Goal: Task Accomplishment & Management: Complete application form

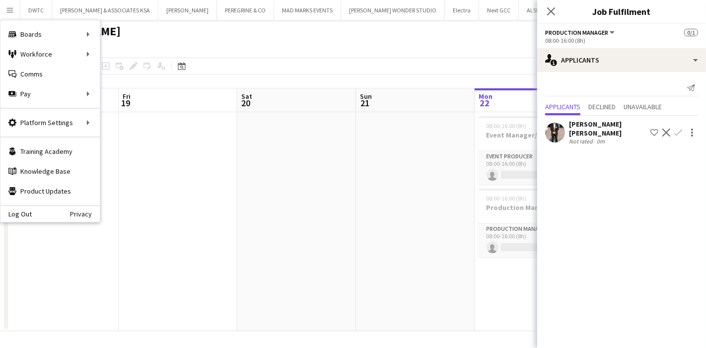
scroll to position [0, 232]
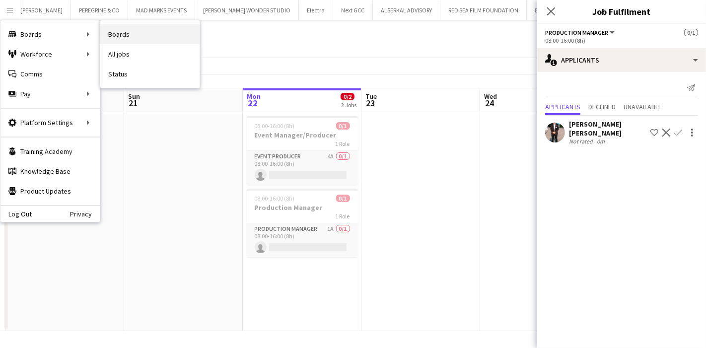
click at [125, 33] on link "Boards" at bounding box center [149, 34] width 99 height 20
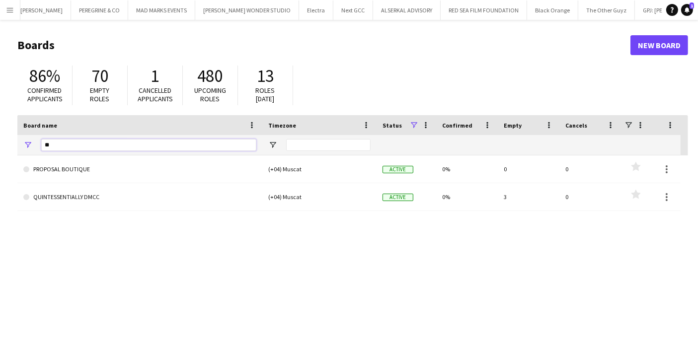
click at [158, 143] on input "**" at bounding box center [148, 145] width 215 height 12
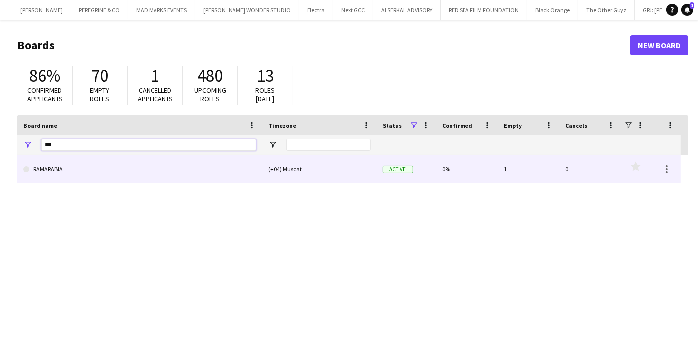
type input "***"
click at [107, 162] on link "RAMARABIA" at bounding box center [139, 169] width 233 height 28
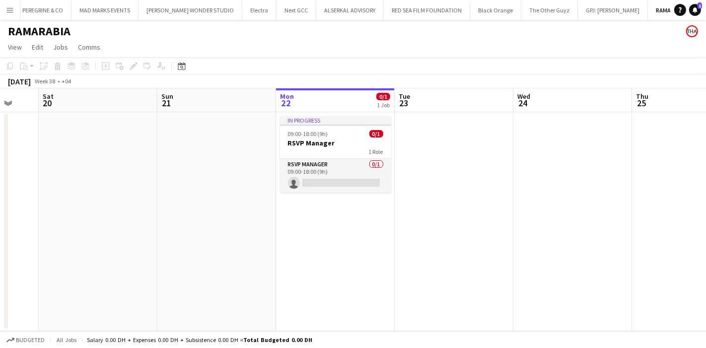
scroll to position [0, 281]
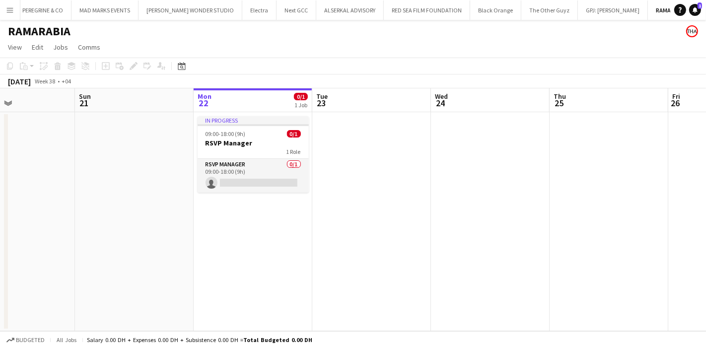
drag, startPoint x: 278, startPoint y: 175, endPoint x: 353, endPoint y: 175, distance: 74.5
click at [353, 175] on app-calendar-viewport "Thu 18 Fri 19 Sat 20 Sun 21 Mon 22 0/1 1 Job Tue 23 Wed 24 Thu 25 Fri 26 Sat 27…" at bounding box center [353, 209] width 706 height 243
click at [259, 147] on h3 "RSVP Manager" at bounding box center [253, 143] width 111 height 9
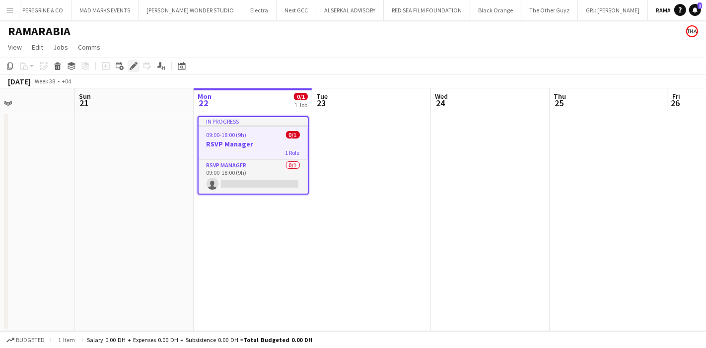
click at [133, 67] on icon at bounding box center [133, 66] width 5 height 5
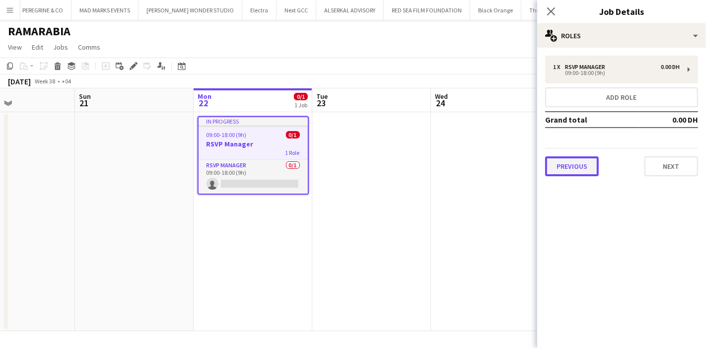
click at [578, 167] on button "Previous" at bounding box center [572, 166] width 54 height 20
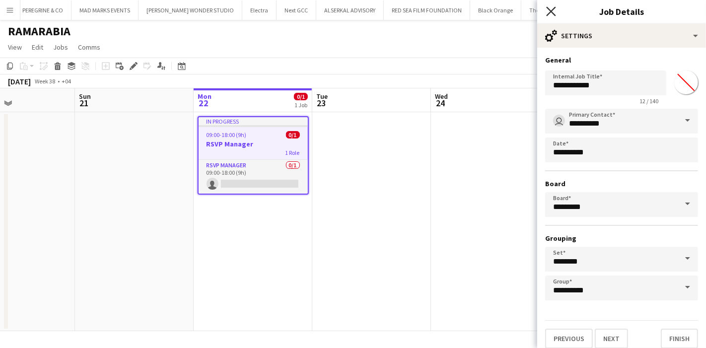
click at [552, 11] on icon at bounding box center [550, 10] width 9 height 9
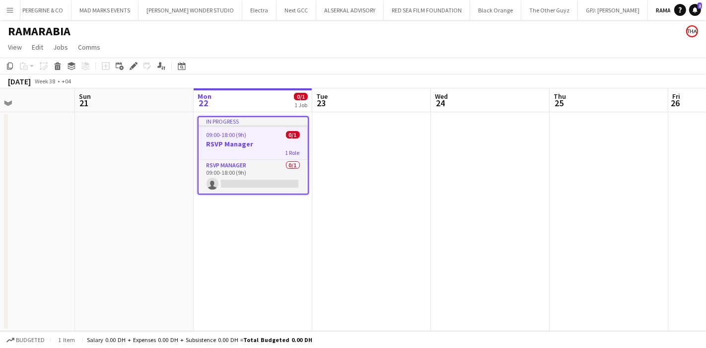
click at [403, 150] on app-date-cell at bounding box center [371, 221] width 119 height 219
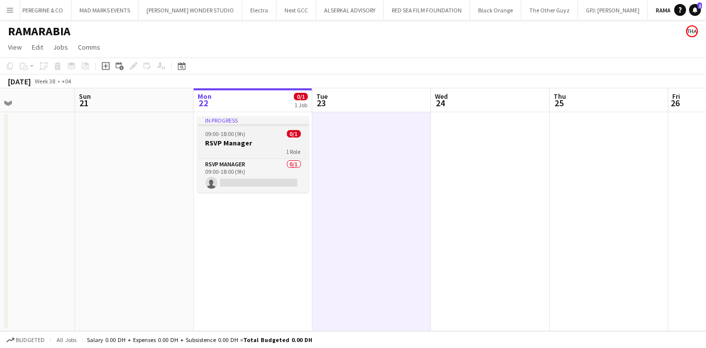
click at [254, 136] on div "09:00-18:00 (9h) 0/1" at bounding box center [253, 133] width 111 height 7
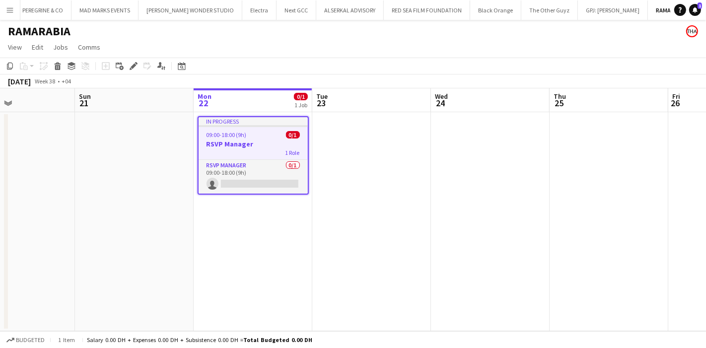
click at [390, 146] on app-date-cell at bounding box center [371, 221] width 119 height 219
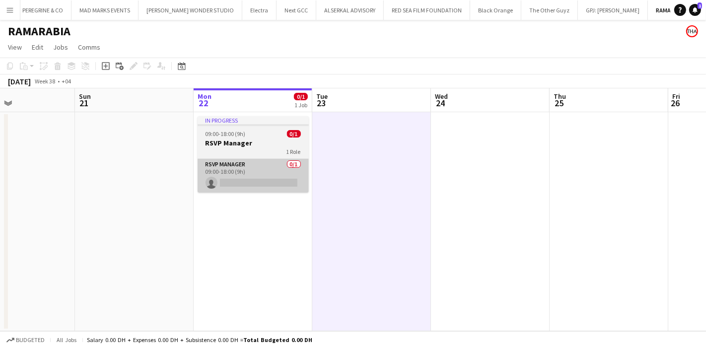
click at [245, 175] on app-card-role "RSVP Manager 0/1 09:00-18:00 (9h) single-neutral-actions" at bounding box center [253, 176] width 111 height 34
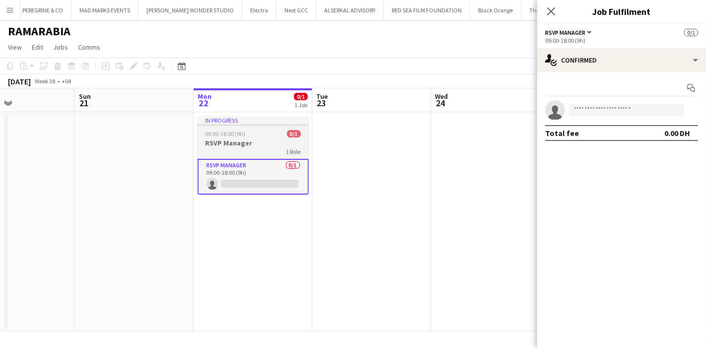
click at [252, 148] on div "1 Role" at bounding box center [253, 152] width 111 height 8
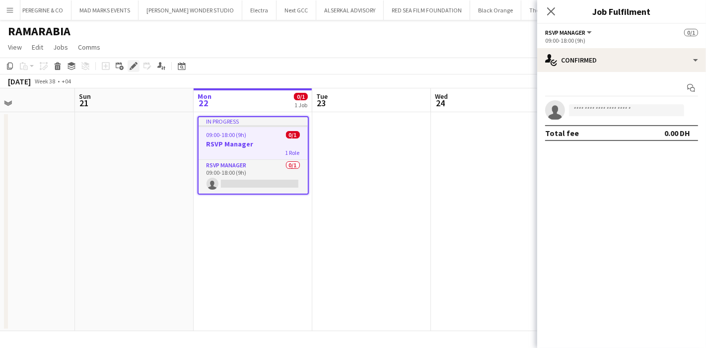
click at [136, 67] on icon "Edit" at bounding box center [134, 66] width 8 height 8
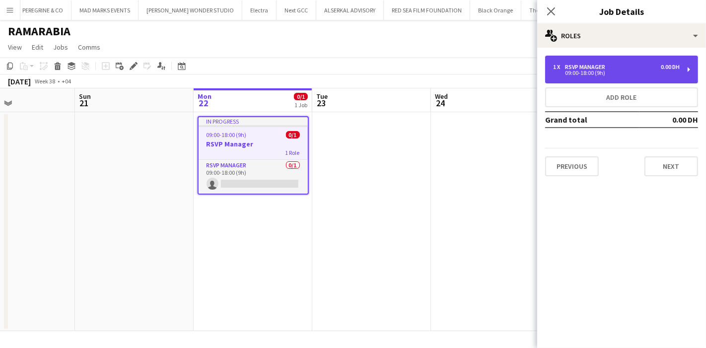
click at [603, 71] on div "09:00-18:00 (9h)" at bounding box center [616, 73] width 127 height 5
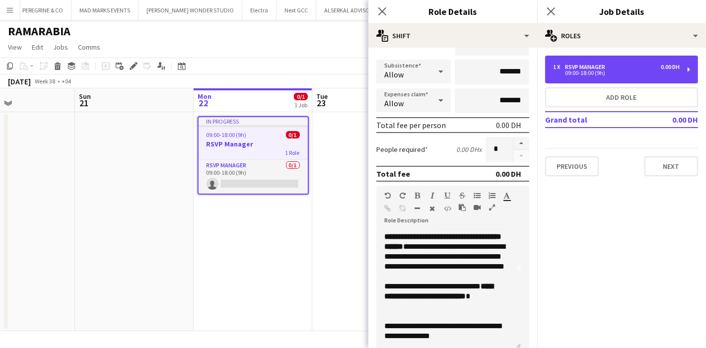
scroll to position [166, 0]
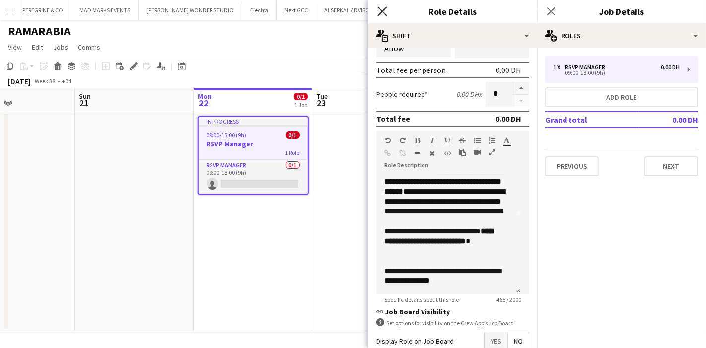
click at [379, 7] on icon at bounding box center [382, 10] width 9 height 9
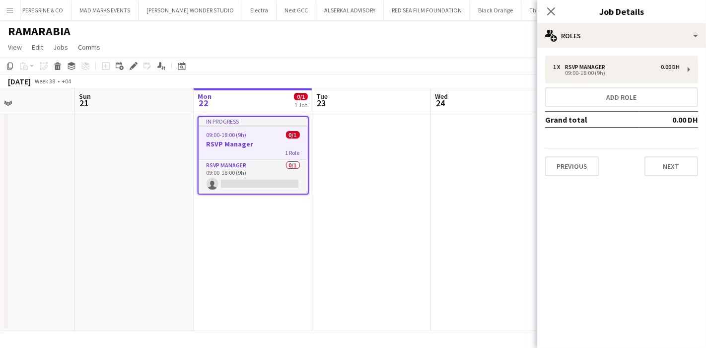
click at [352, 160] on app-date-cell at bounding box center [371, 221] width 119 height 219
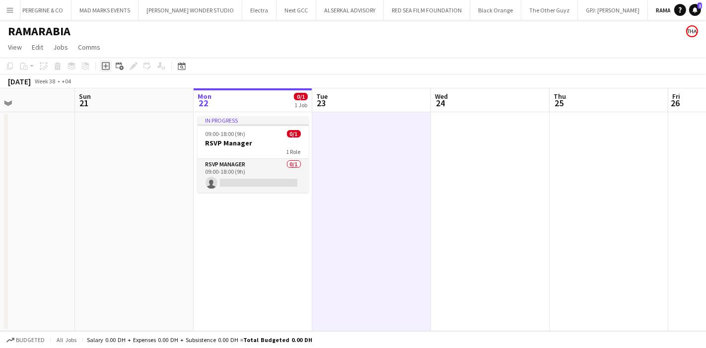
click at [109, 67] on icon at bounding box center [106, 66] width 8 height 8
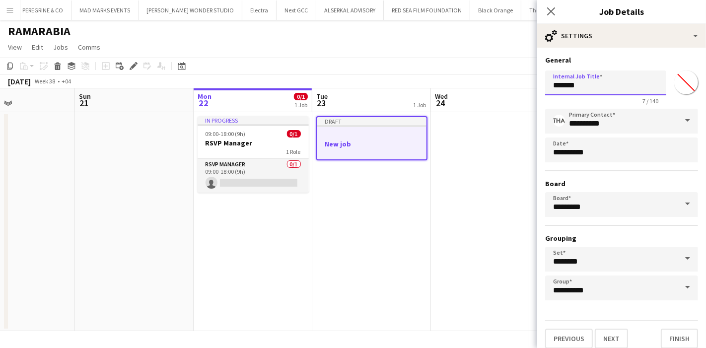
drag, startPoint x: 600, startPoint y: 84, endPoint x: 553, endPoint y: 87, distance: 46.8
click at [553, 87] on input "*******" at bounding box center [605, 83] width 121 height 25
type input "*"
type input "**********"
click at [613, 331] on button "Next" at bounding box center [611, 339] width 33 height 20
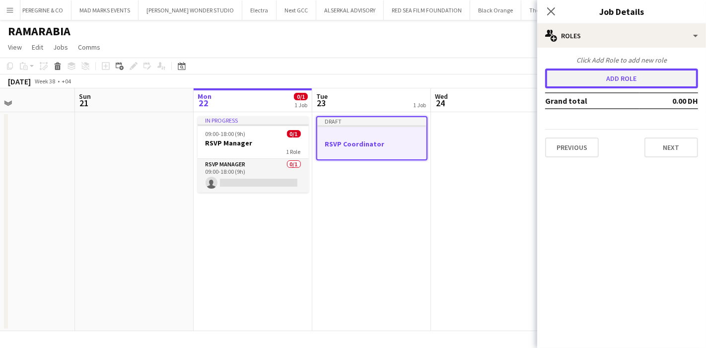
click at [624, 76] on button "Add role" at bounding box center [621, 79] width 153 height 20
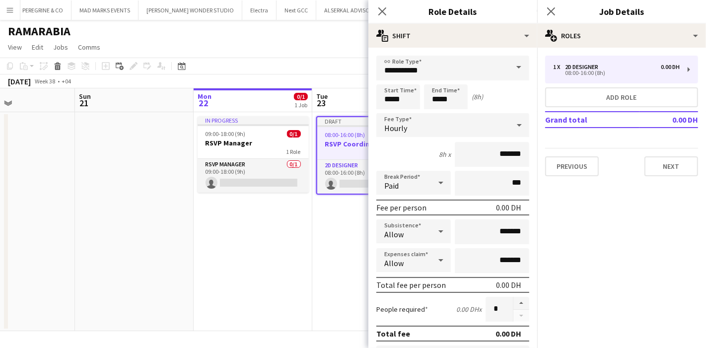
click at [509, 69] on span at bounding box center [519, 68] width 21 height 24
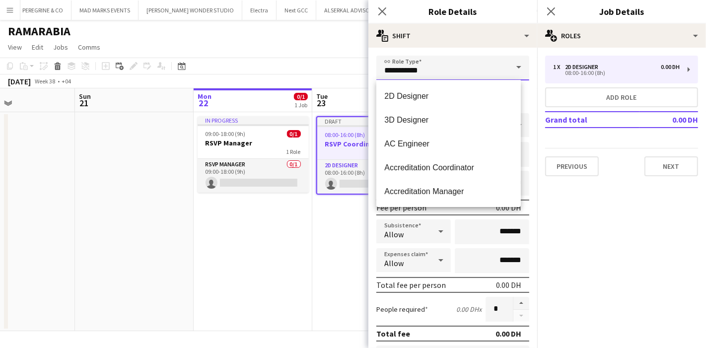
click at [449, 71] on input "**********" at bounding box center [453, 68] width 153 height 25
drag, startPoint x: 448, startPoint y: 71, endPoint x: 386, endPoint y: 68, distance: 62.1
click at [386, 68] on input "**********" at bounding box center [453, 68] width 153 height 25
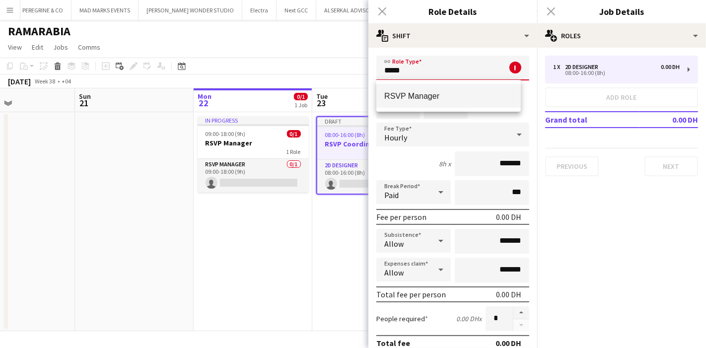
click at [420, 99] on span "RSVP Manager" at bounding box center [448, 95] width 129 height 9
type input "**********"
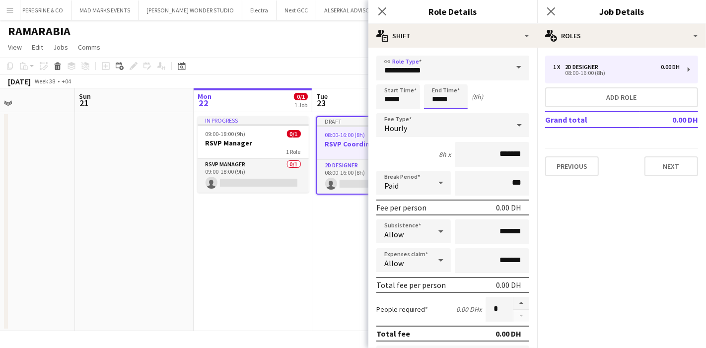
click at [444, 97] on input "*****" at bounding box center [446, 96] width 44 height 25
type input "*****"
click at [438, 80] on div at bounding box center [436, 80] width 20 height 10
click at [517, 124] on icon at bounding box center [519, 125] width 5 height 2
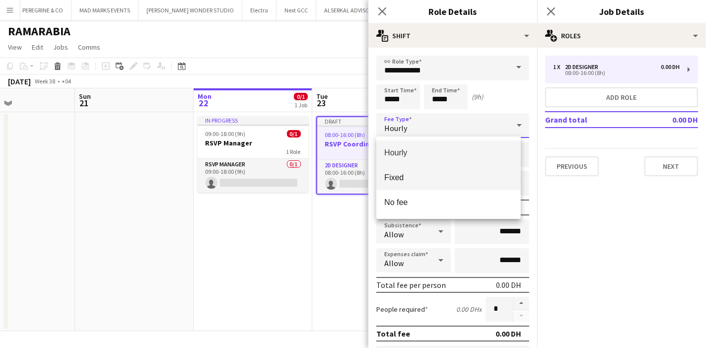
click at [452, 171] on mat-option "Fixed" at bounding box center [449, 177] width 145 height 25
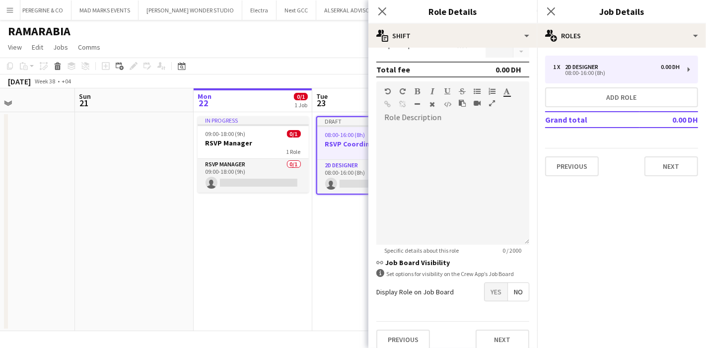
scroll to position [222, 0]
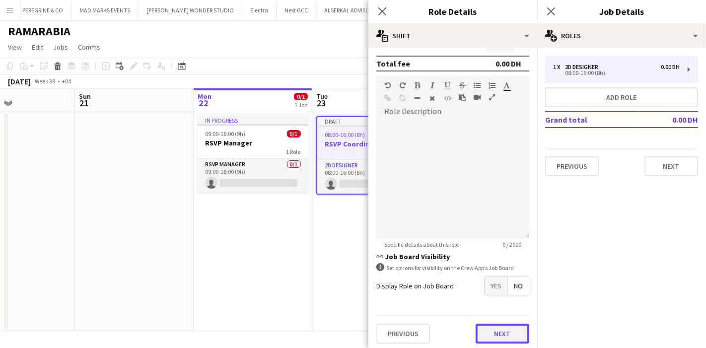
click at [492, 327] on button "Next" at bounding box center [503, 334] width 54 height 20
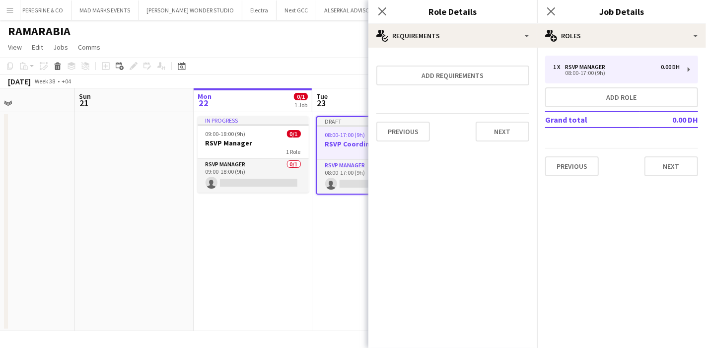
scroll to position [0, 0]
click at [424, 132] on button "Previous" at bounding box center [404, 132] width 54 height 20
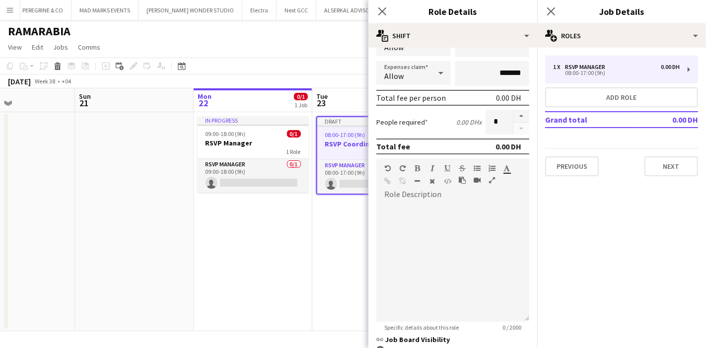
scroll to position [239, 0]
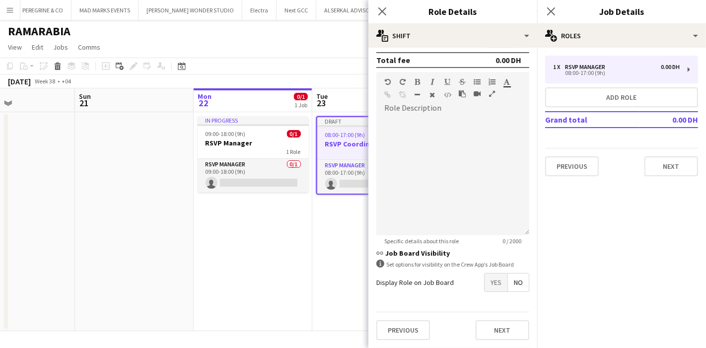
click at [491, 274] on span "Yes" at bounding box center [496, 283] width 23 height 18
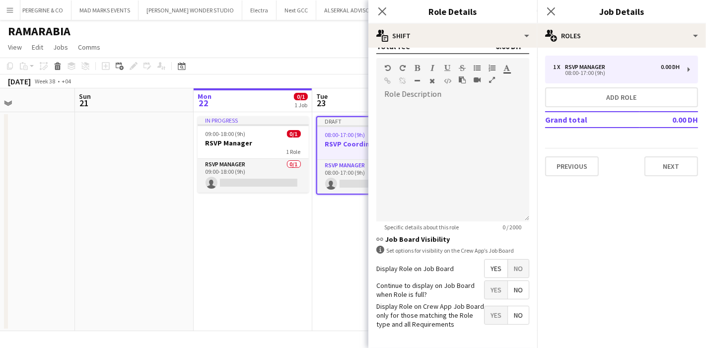
scroll to position [272, 0]
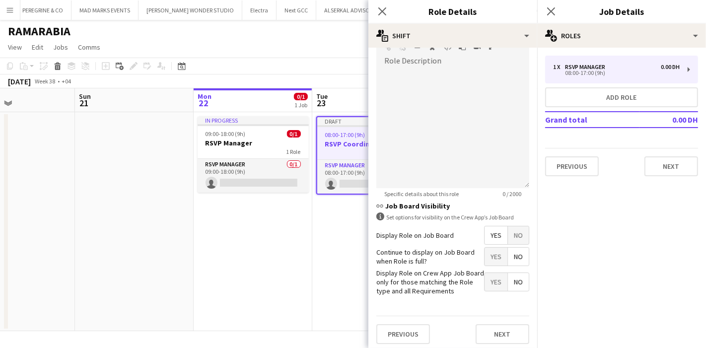
click at [486, 286] on span "Yes" at bounding box center [496, 282] width 23 height 18
click at [500, 326] on button "Next" at bounding box center [503, 334] width 54 height 20
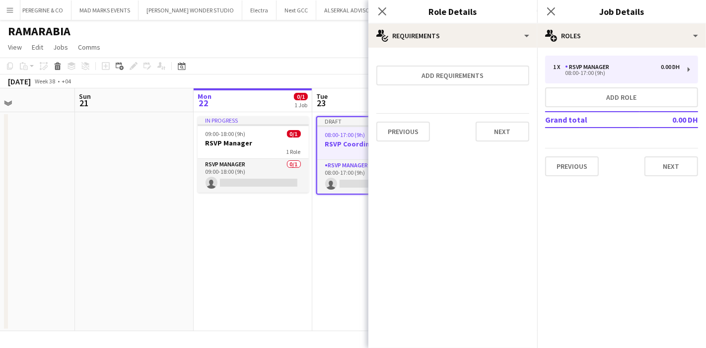
scroll to position [0, 0]
click at [510, 133] on button "Next" at bounding box center [503, 132] width 54 height 20
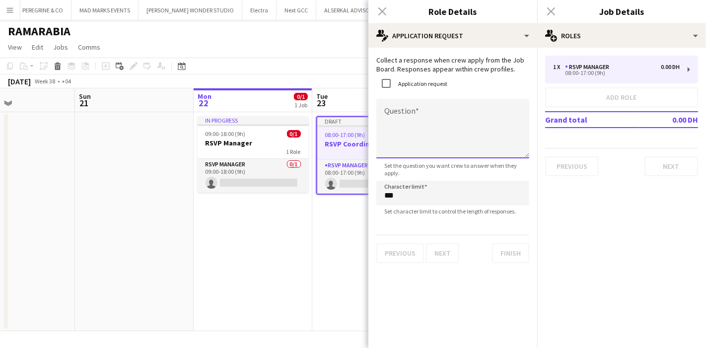
click at [381, 113] on textarea "Question" at bounding box center [453, 129] width 153 height 60
paste textarea "**********"
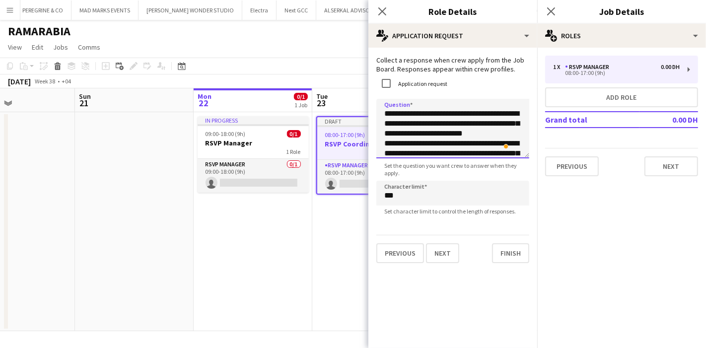
click at [397, 110] on textarea "**********" at bounding box center [453, 129] width 153 height 60
click at [398, 154] on textarea "**********" at bounding box center [453, 129] width 153 height 60
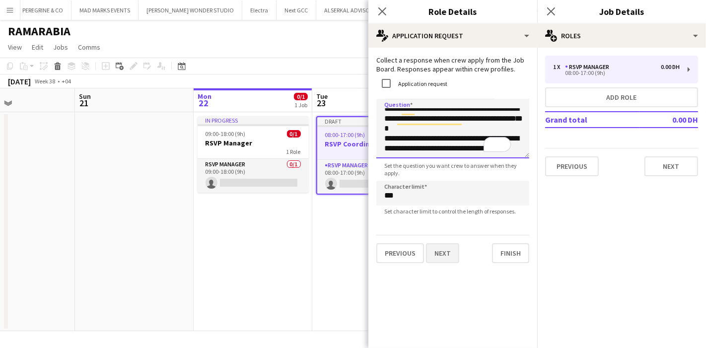
type textarea "**********"
click at [450, 247] on button "Next" at bounding box center [442, 253] width 33 height 20
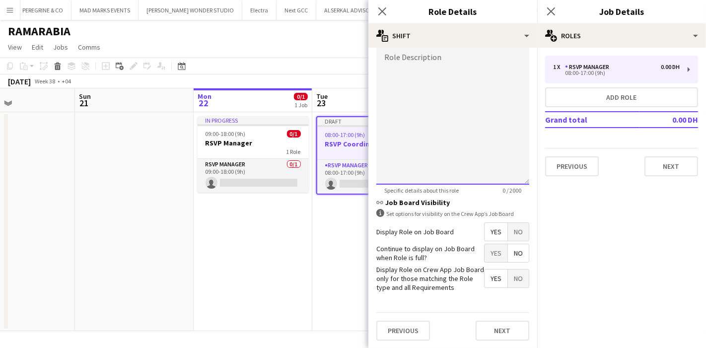
click at [445, 142] on div at bounding box center [453, 125] width 153 height 119
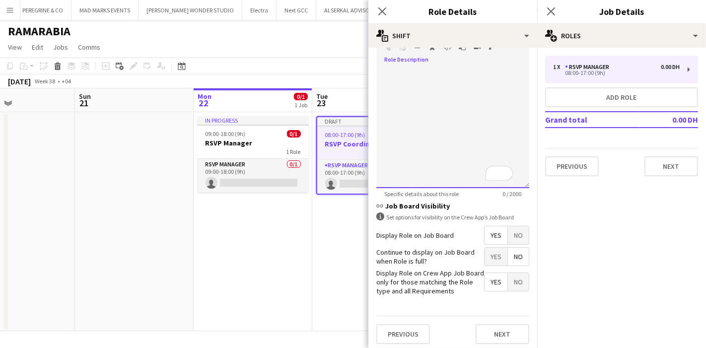
paste div "To enrich screen reader interactions, please activate Accessibility in Grammarl…"
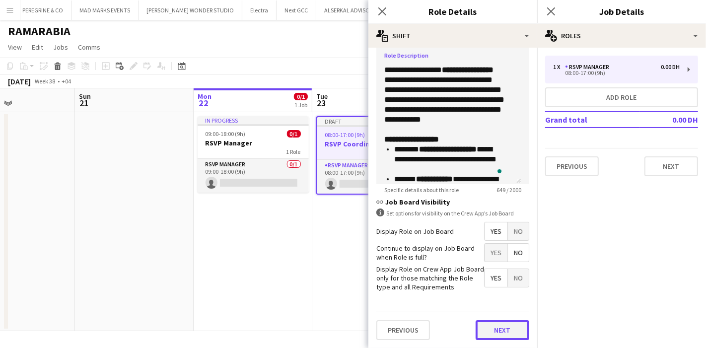
click at [493, 320] on button "Next" at bounding box center [503, 330] width 54 height 20
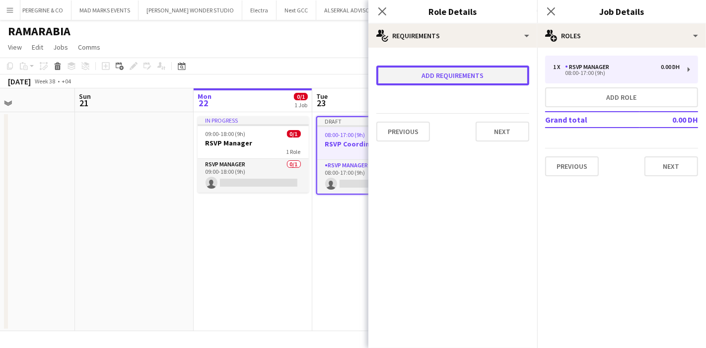
click at [485, 80] on button "Add requirements" at bounding box center [453, 76] width 153 height 20
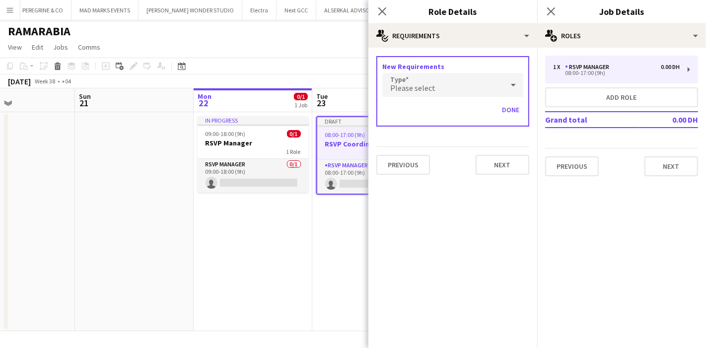
click at [481, 81] on div "Please select" at bounding box center [442, 85] width 121 height 24
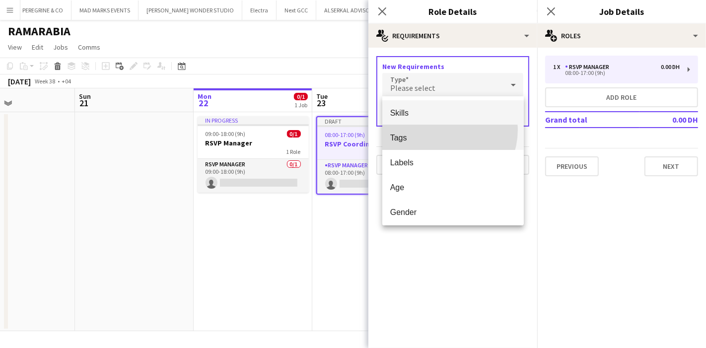
click at [434, 129] on mat-option "Tags" at bounding box center [453, 137] width 142 height 25
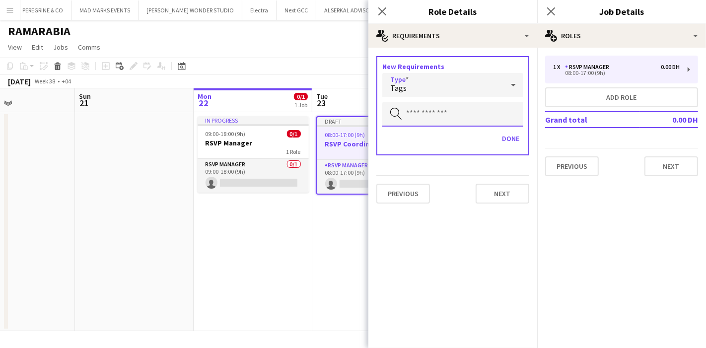
click at [427, 110] on input "text" at bounding box center [452, 114] width 141 height 25
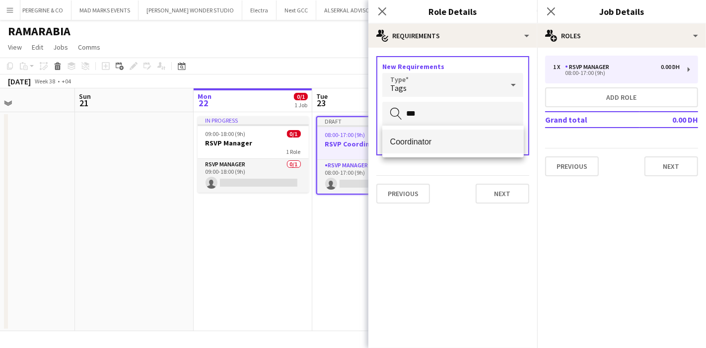
type input "***"
click at [453, 143] on span "Coordinator" at bounding box center [453, 141] width 126 height 9
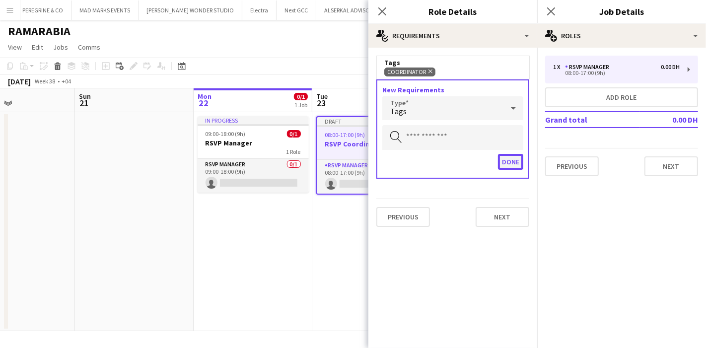
click at [505, 161] on button "Done" at bounding box center [510, 162] width 25 height 16
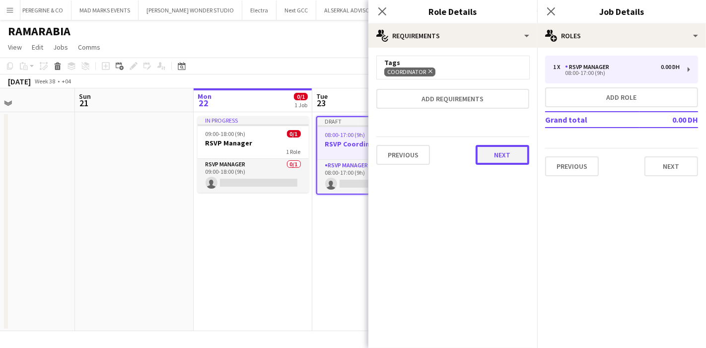
click at [504, 155] on button "Next" at bounding box center [503, 155] width 54 height 20
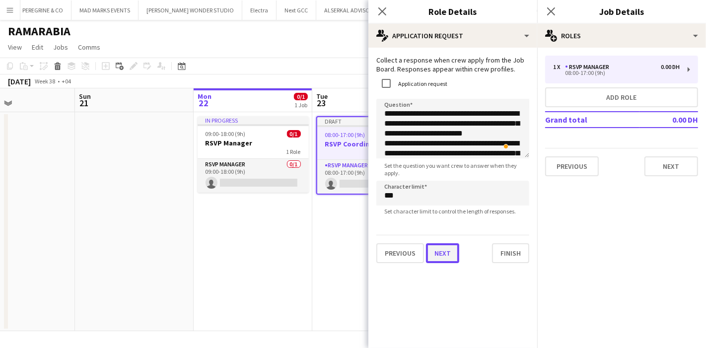
click at [449, 252] on button "Next" at bounding box center [442, 253] width 33 height 20
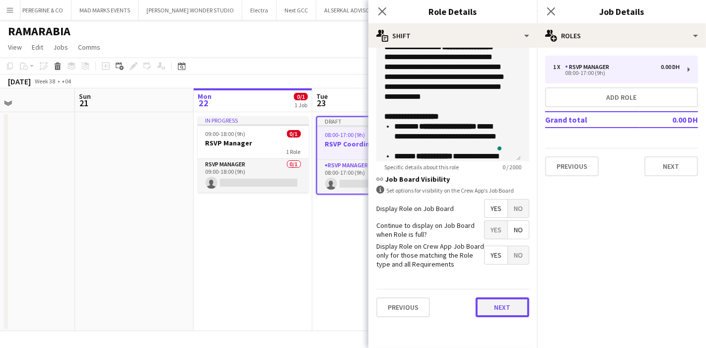
click at [489, 300] on form "**********" at bounding box center [453, 41] width 169 height 569
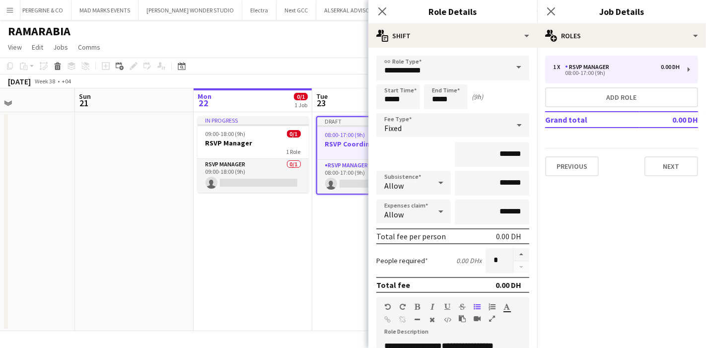
click at [509, 67] on span at bounding box center [519, 68] width 21 height 24
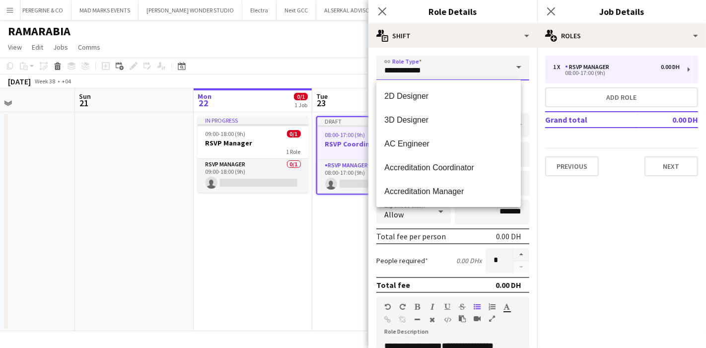
drag, startPoint x: 436, startPoint y: 65, endPoint x: 380, endPoint y: 76, distance: 56.7
click at [380, 76] on input "**********" at bounding box center [453, 68] width 153 height 25
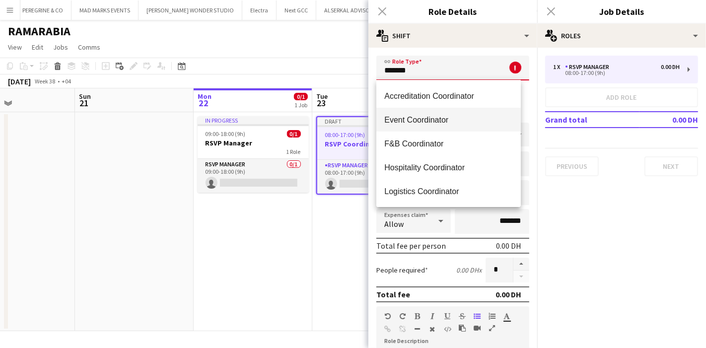
click at [460, 124] on span "Event Coordinator" at bounding box center [448, 119] width 129 height 9
type input "**********"
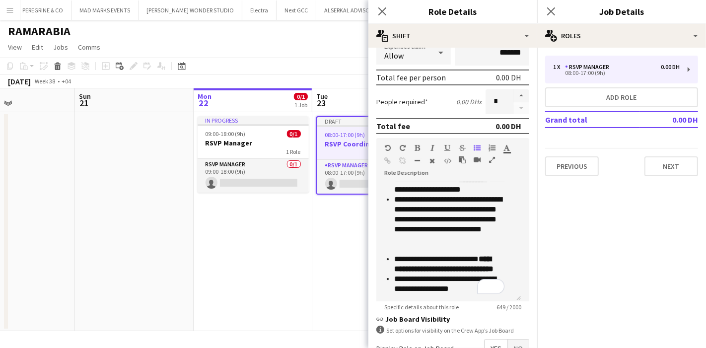
scroll to position [281, 0]
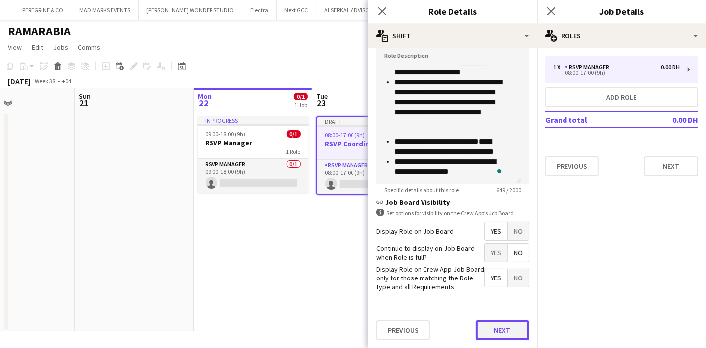
click at [486, 327] on button "Next" at bounding box center [503, 330] width 54 height 20
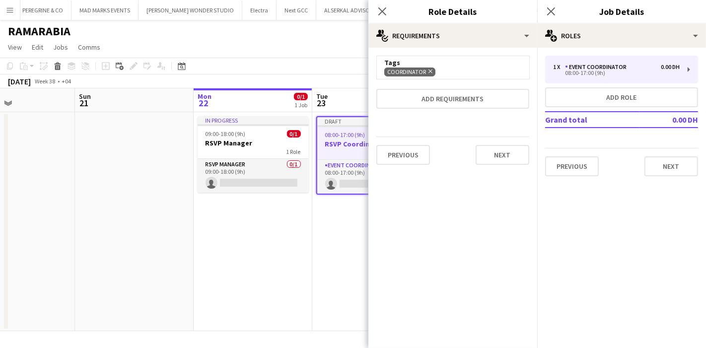
scroll to position [0, 0]
click at [503, 151] on button "Next" at bounding box center [503, 155] width 54 height 20
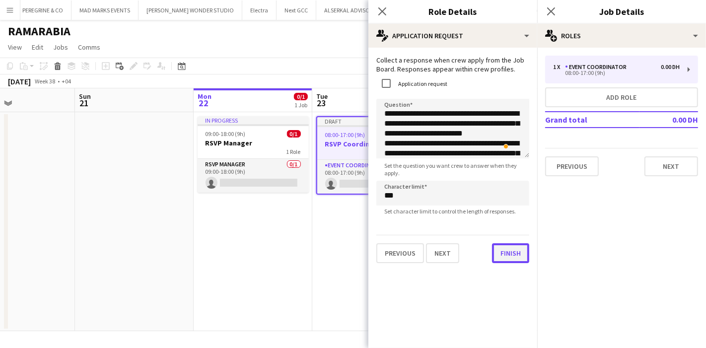
click at [512, 251] on button "Finish" at bounding box center [510, 253] width 37 height 20
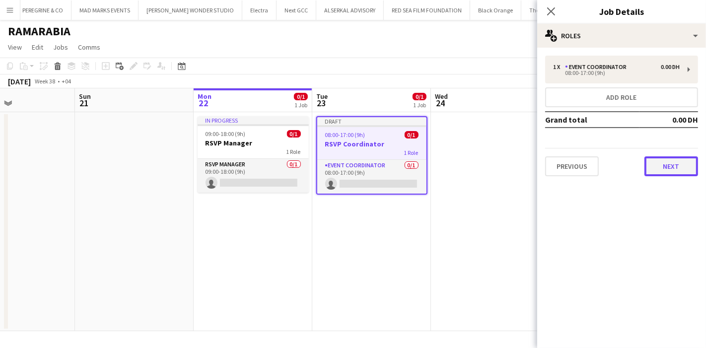
click at [664, 160] on button "Next" at bounding box center [672, 166] width 54 height 20
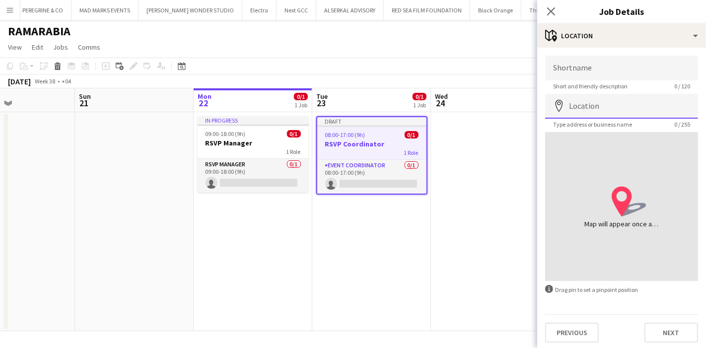
click at [619, 106] on input "Location" at bounding box center [621, 106] width 153 height 25
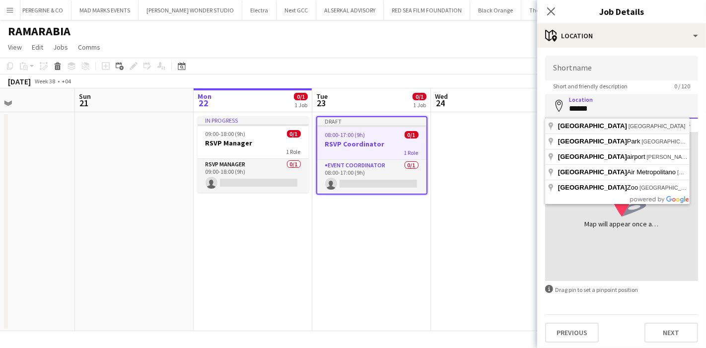
type input "**********"
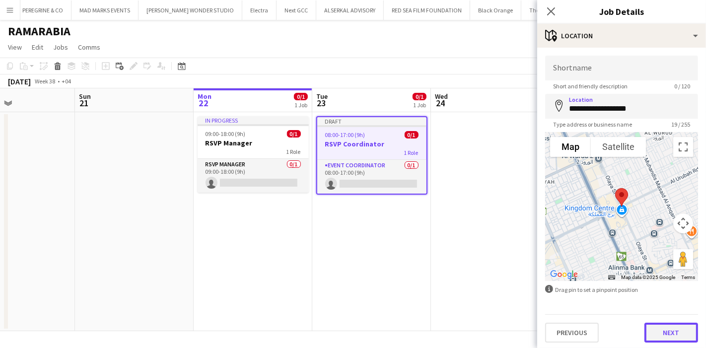
click at [658, 329] on button "Next" at bounding box center [672, 333] width 54 height 20
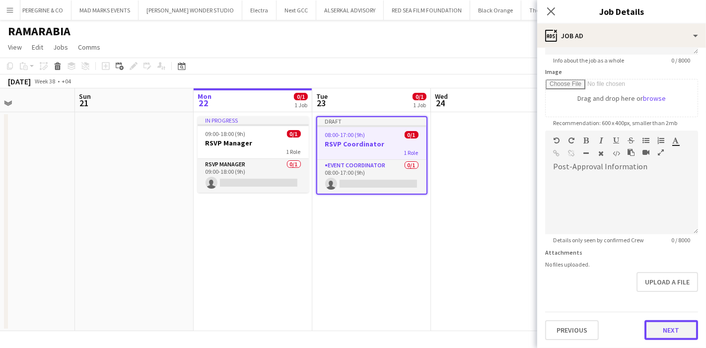
click at [655, 298] on form "**********" at bounding box center [621, 127] width 169 height 428
click at [671, 329] on button "Next" at bounding box center [672, 332] width 54 height 20
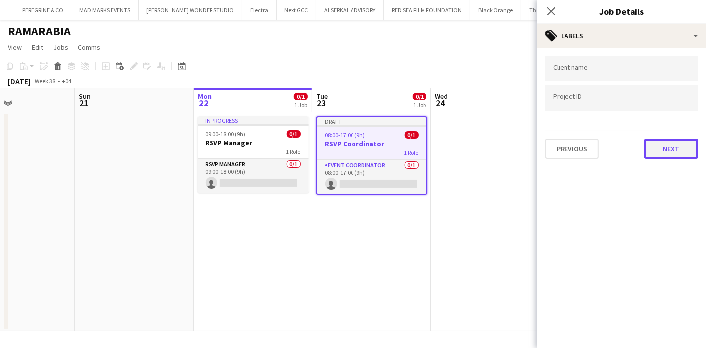
click at [666, 150] on button "Next" at bounding box center [672, 149] width 54 height 20
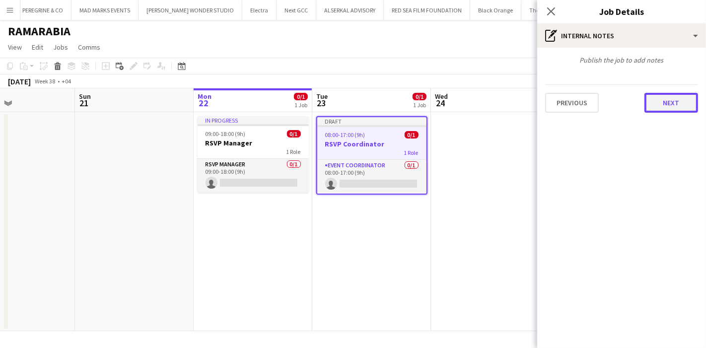
click at [672, 110] on button "Next" at bounding box center [672, 103] width 54 height 20
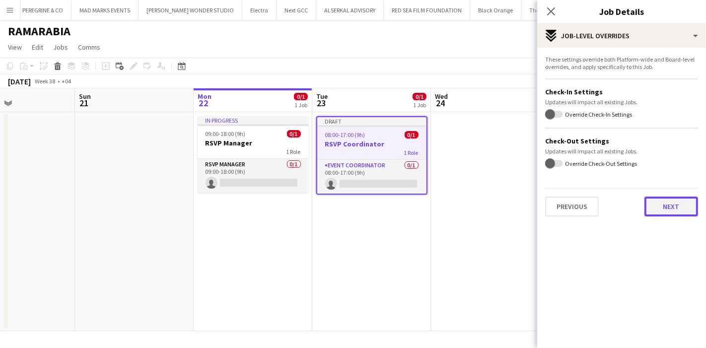
click at [660, 211] on button "Next" at bounding box center [672, 207] width 54 height 20
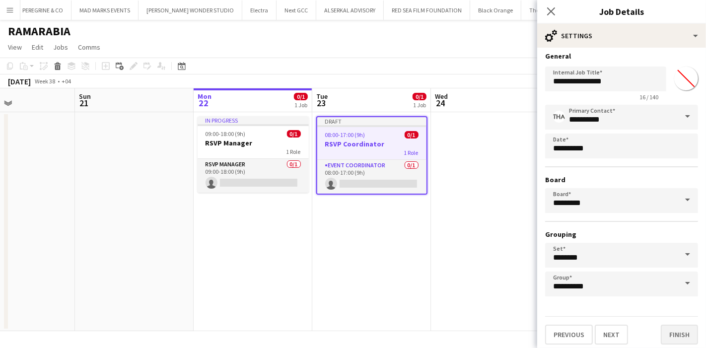
scroll to position [5, 0]
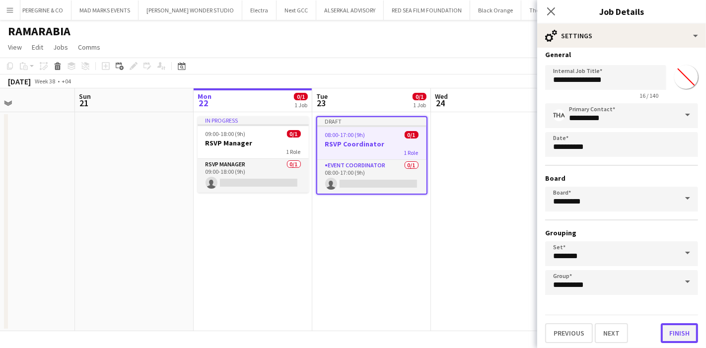
click at [669, 330] on button "Finish" at bounding box center [679, 333] width 37 height 20
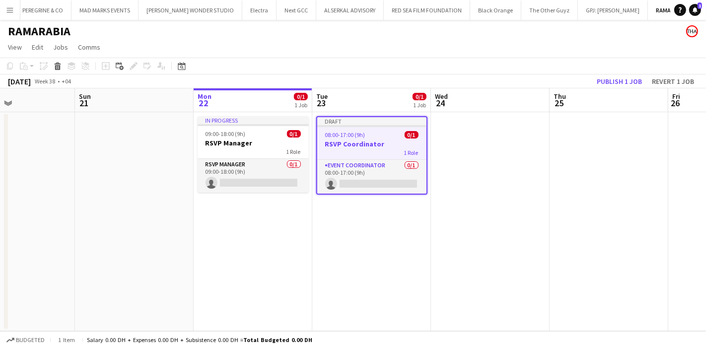
click at [463, 133] on app-date-cell at bounding box center [490, 221] width 119 height 219
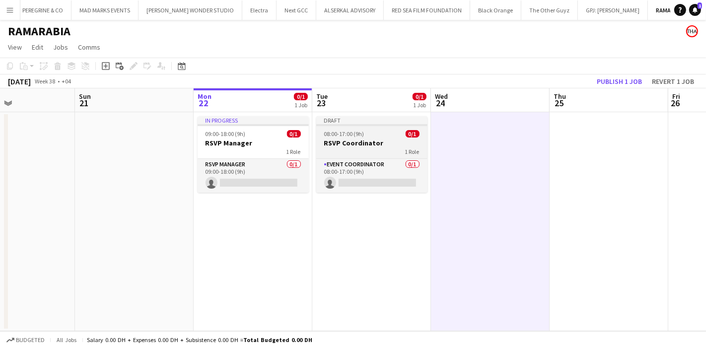
click at [386, 135] on div "08:00-17:00 (9h) 0/1" at bounding box center [371, 133] width 111 height 7
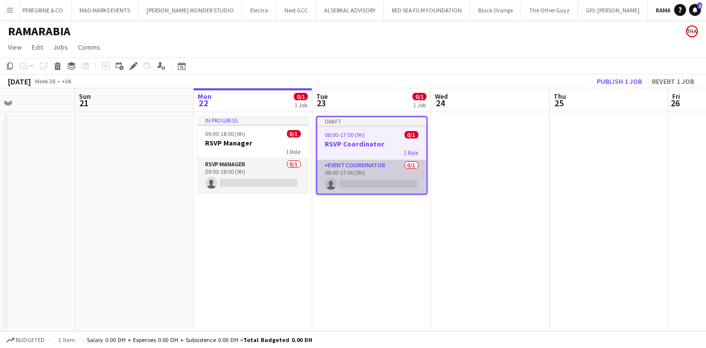
click at [369, 176] on app-card-role "Event Coordinator 0/1 08:00-17:00 (9h) single-neutral-actions" at bounding box center [371, 177] width 109 height 34
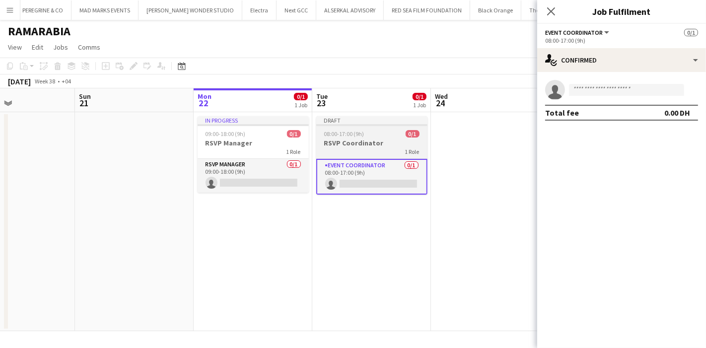
click at [368, 150] on div "1 Role" at bounding box center [371, 152] width 111 height 8
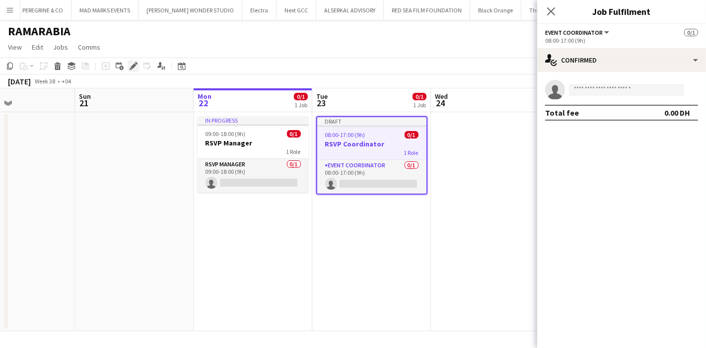
click at [131, 70] on icon "Edit" at bounding box center [134, 66] width 8 height 8
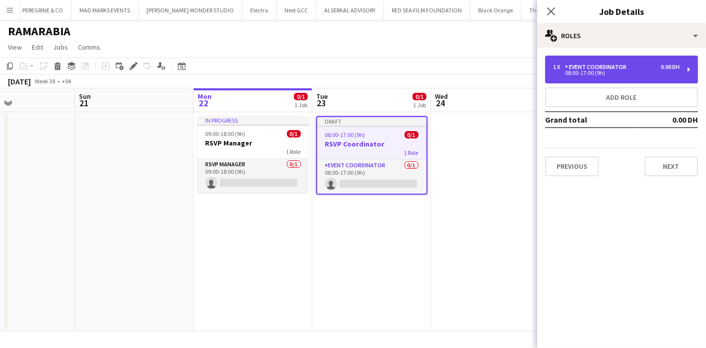
click at [654, 73] on div "08:00-17:00 (9h)" at bounding box center [616, 73] width 127 height 5
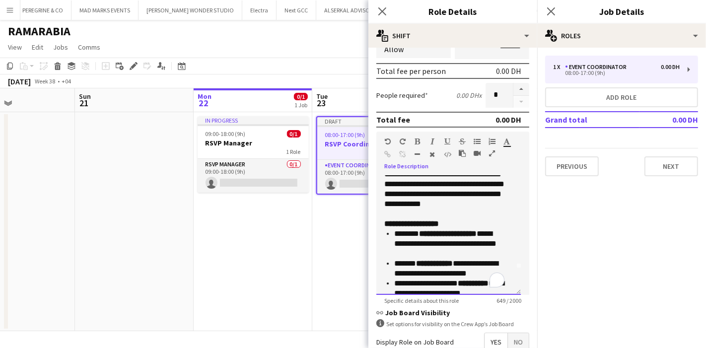
scroll to position [26, 0]
drag, startPoint x: 467, startPoint y: 263, endPoint x: 451, endPoint y: 249, distance: 21.9
click at [451, 249] on li "**********" at bounding box center [449, 244] width 110 height 30
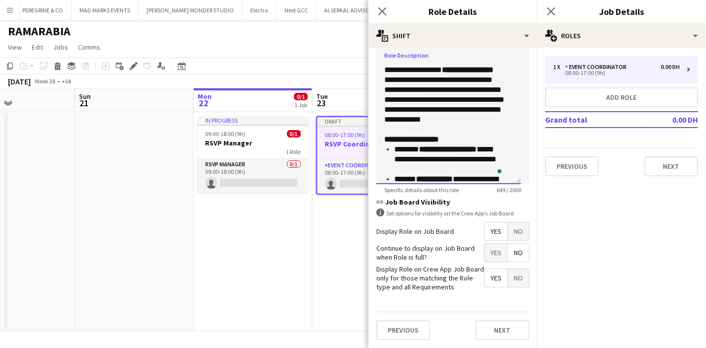
scroll to position [137, 0]
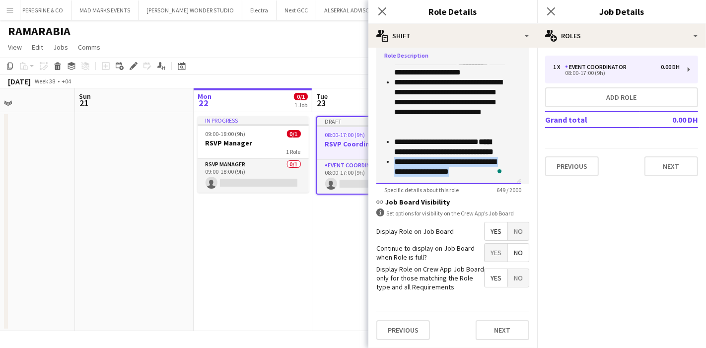
drag, startPoint x: 393, startPoint y: 151, endPoint x: 457, endPoint y: 167, distance: 66.0
click at [457, 167] on ul "**********" at bounding box center [444, 92] width 120 height 169
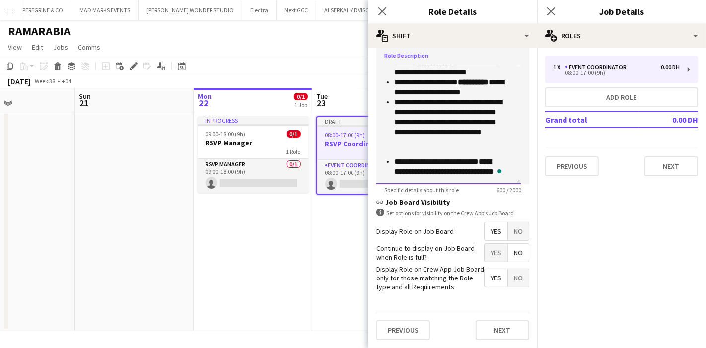
scroll to position [58, 0]
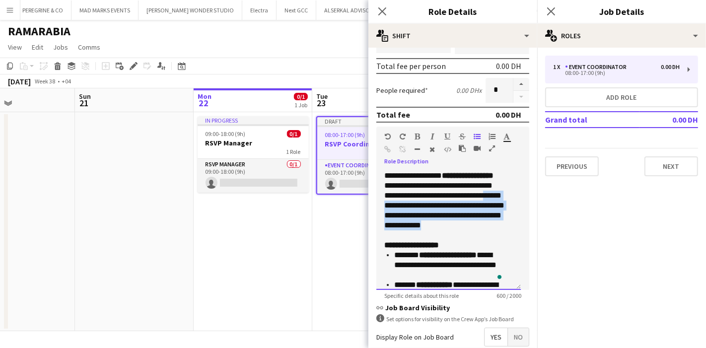
drag, startPoint x: 442, startPoint y: 201, endPoint x: 463, endPoint y: 231, distance: 37.4
click at [463, 231] on p "**********" at bounding box center [444, 206] width 120 height 70
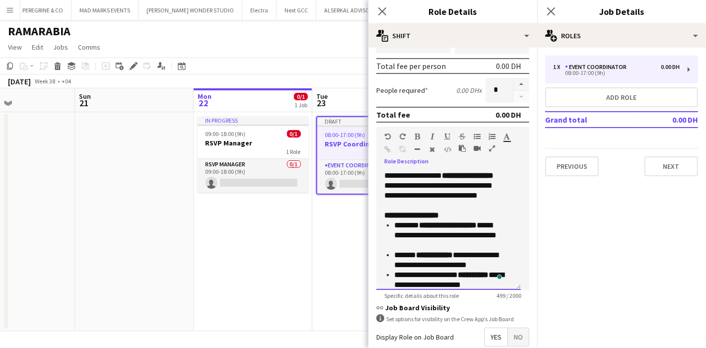
click at [386, 214] on b "**********" at bounding box center [411, 215] width 55 height 7
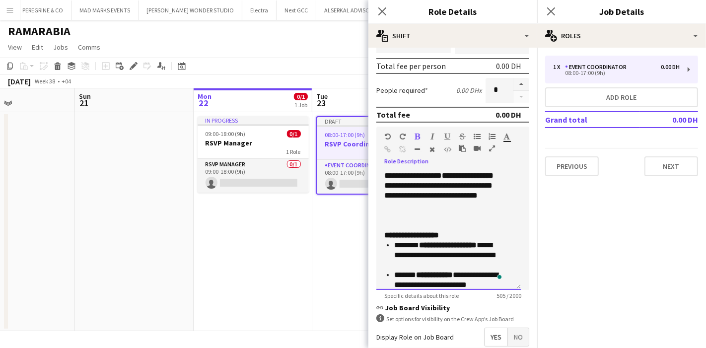
click at [446, 201] on p "**********" at bounding box center [444, 191] width 120 height 40
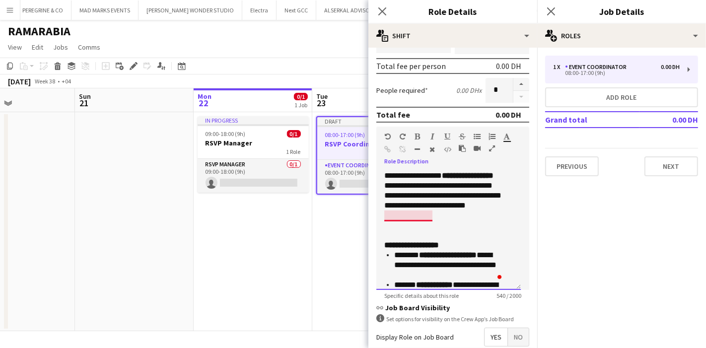
click at [415, 211] on p "**********" at bounding box center [444, 196] width 120 height 50
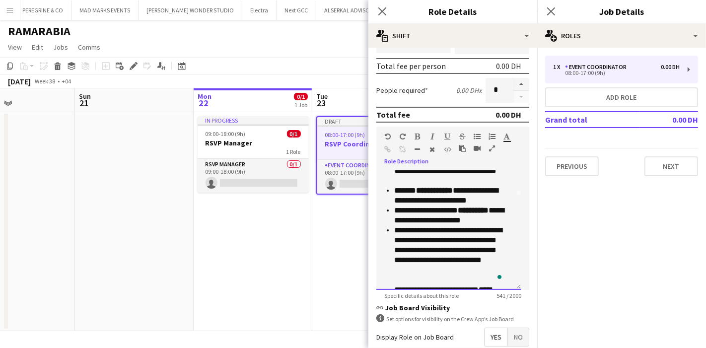
scroll to position [110, 0]
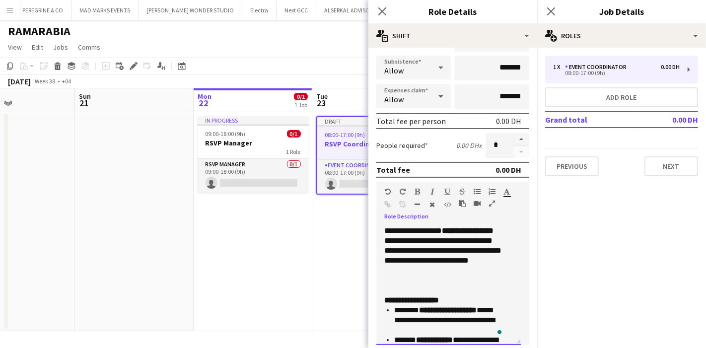
click at [385, 299] on b "**********" at bounding box center [411, 300] width 55 height 7
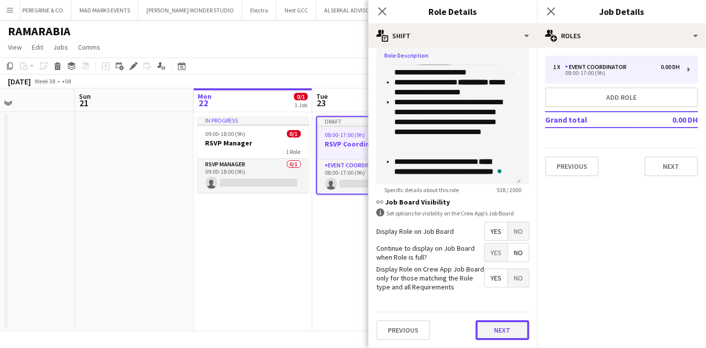
click at [502, 323] on button "Next" at bounding box center [503, 330] width 54 height 20
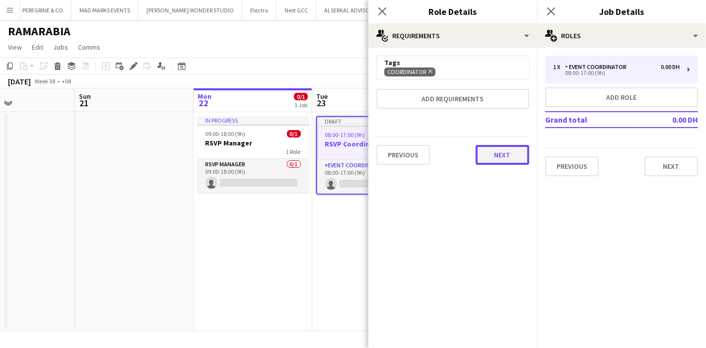
click at [521, 154] on button "Next" at bounding box center [503, 155] width 54 height 20
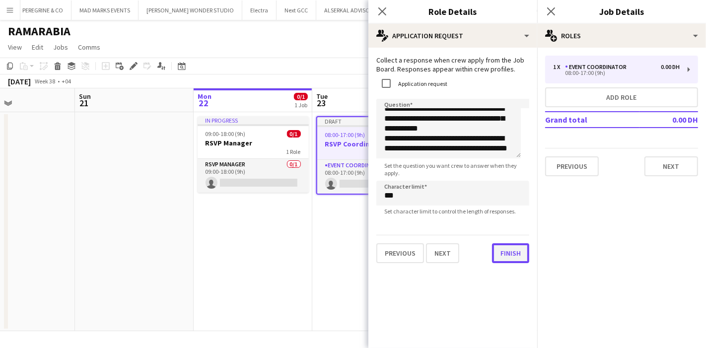
click at [507, 257] on button "Finish" at bounding box center [510, 253] width 37 height 20
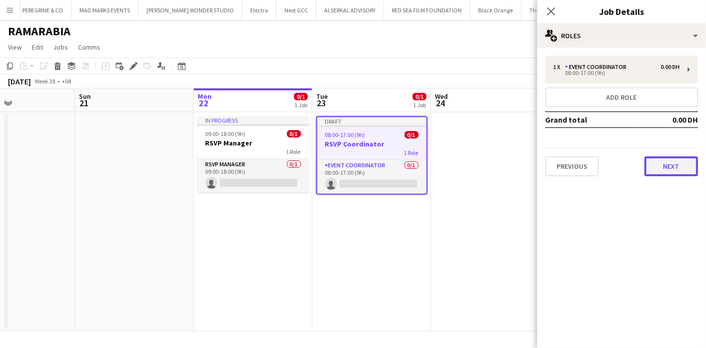
click at [655, 162] on button "Next" at bounding box center [672, 166] width 54 height 20
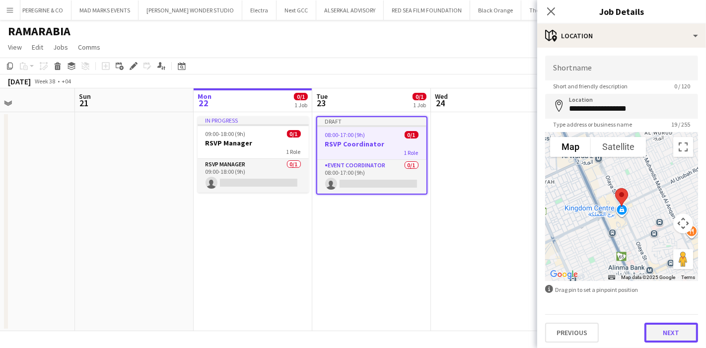
click at [666, 330] on button "Next" at bounding box center [672, 333] width 54 height 20
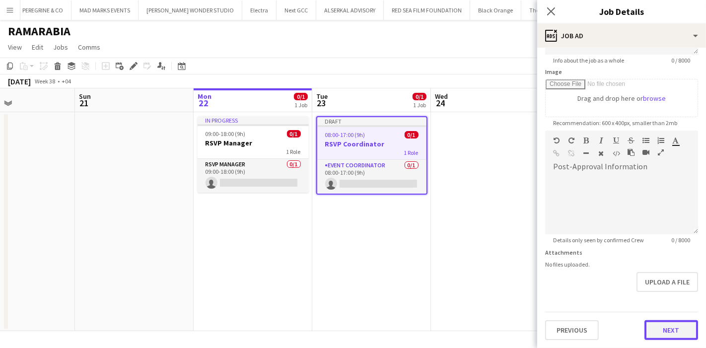
click at [664, 288] on form "**********" at bounding box center [621, 127] width 169 height 428
click at [666, 329] on button "Next" at bounding box center [672, 332] width 54 height 20
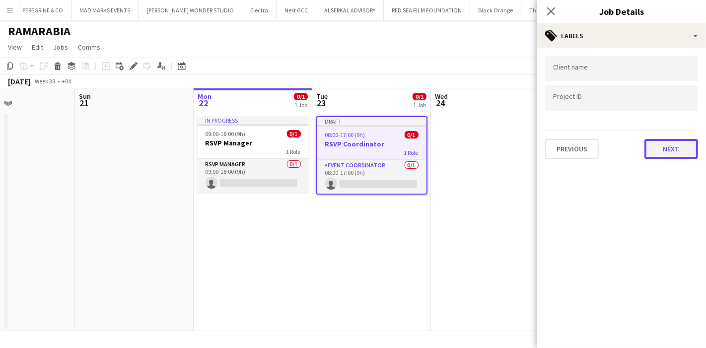
click at [660, 140] on button "Next" at bounding box center [672, 149] width 54 height 20
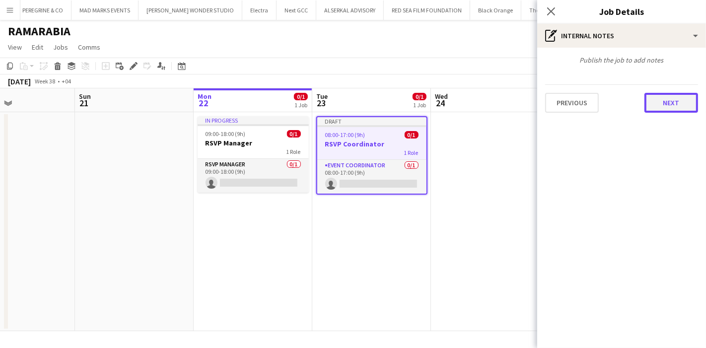
click at [676, 109] on button "Next" at bounding box center [672, 103] width 54 height 20
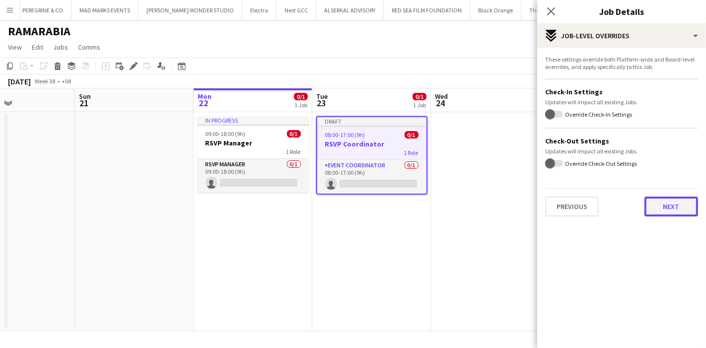
click at [675, 205] on button "Next" at bounding box center [672, 207] width 54 height 20
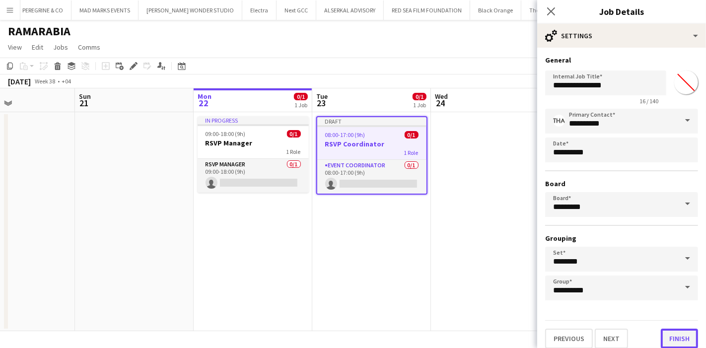
click at [671, 333] on button "Finish" at bounding box center [679, 339] width 37 height 20
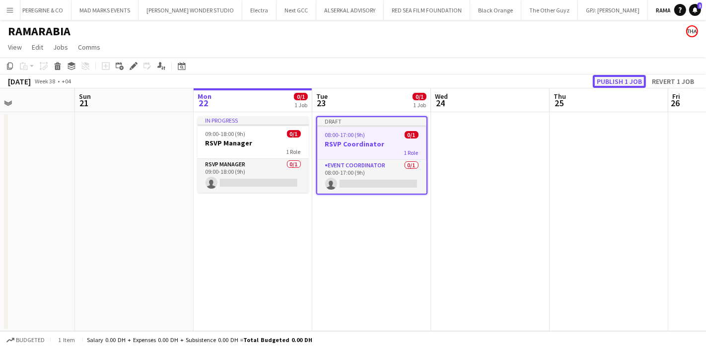
click at [623, 77] on button "Publish 1 job" at bounding box center [619, 81] width 53 height 13
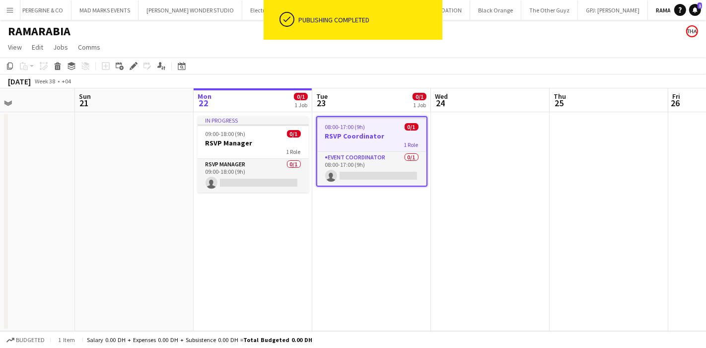
click at [362, 127] on span "08:00-17:00 (9h)" at bounding box center [345, 126] width 40 height 7
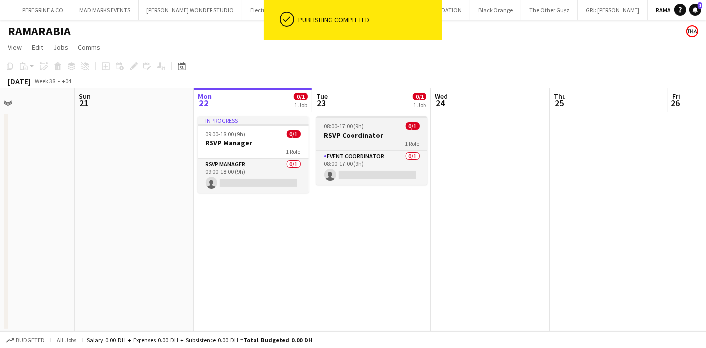
click at [362, 127] on span "08:00-17:00 (9h)" at bounding box center [344, 125] width 40 height 7
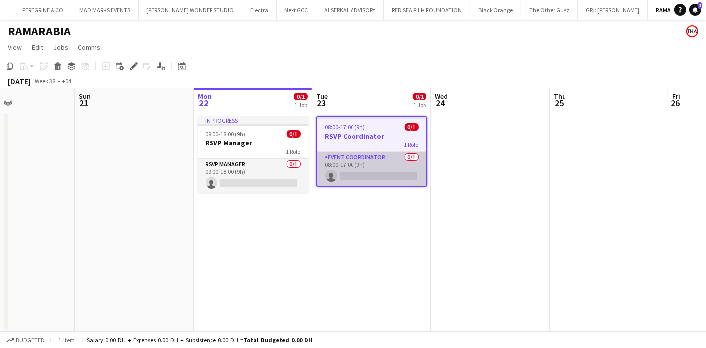
click at [346, 166] on app-card-role "Event Coordinator 0/1 08:00-17:00 (9h) single-neutral-actions" at bounding box center [371, 169] width 109 height 34
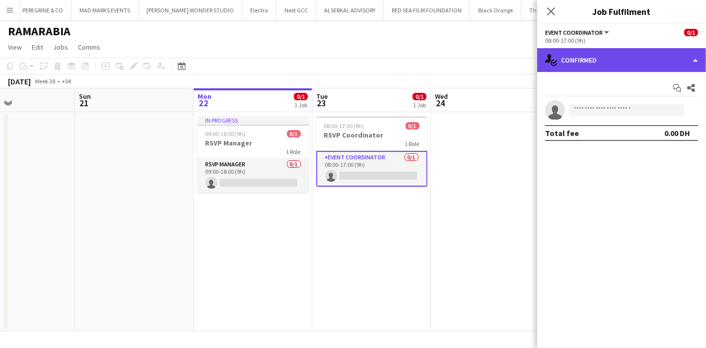
click at [616, 66] on div "single-neutral-actions-check-2 Confirmed" at bounding box center [621, 60] width 169 height 24
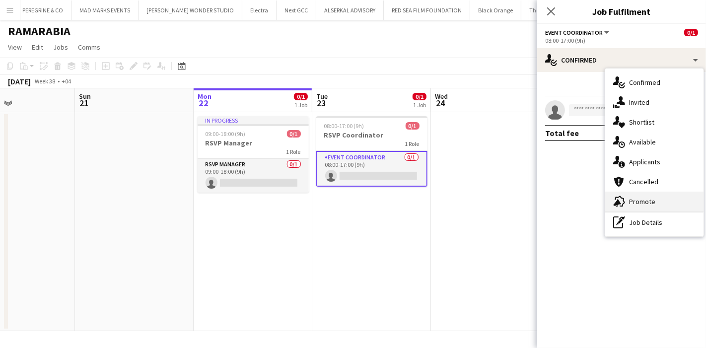
click at [662, 195] on div "advertising-megaphone Promote" at bounding box center [655, 202] width 98 height 20
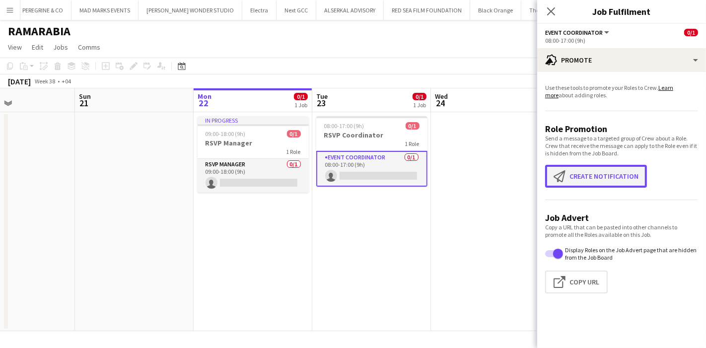
click at [602, 172] on button "Create notification Create notification" at bounding box center [596, 176] width 102 height 23
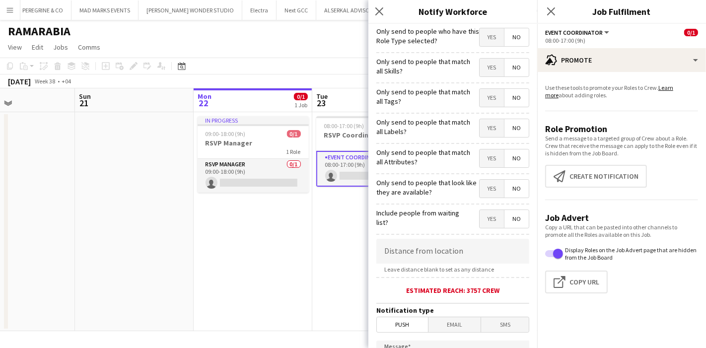
click at [484, 39] on span "Yes" at bounding box center [492, 37] width 24 height 18
click at [484, 40] on span "Yes" at bounding box center [492, 37] width 24 height 18
click at [485, 44] on span "Yes" at bounding box center [492, 37] width 24 height 18
click at [481, 98] on span "Yes" at bounding box center [492, 98] width 24 height 18
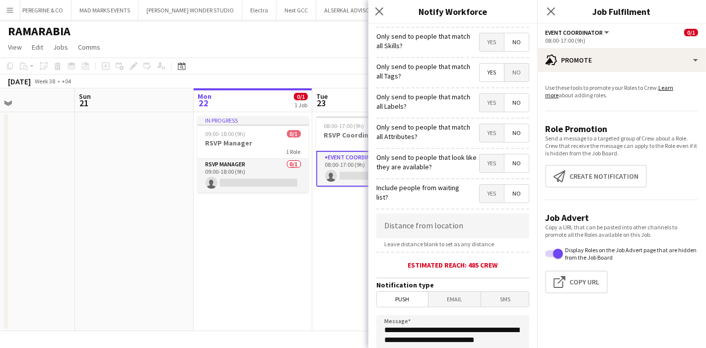
scroll to position [0, 0]
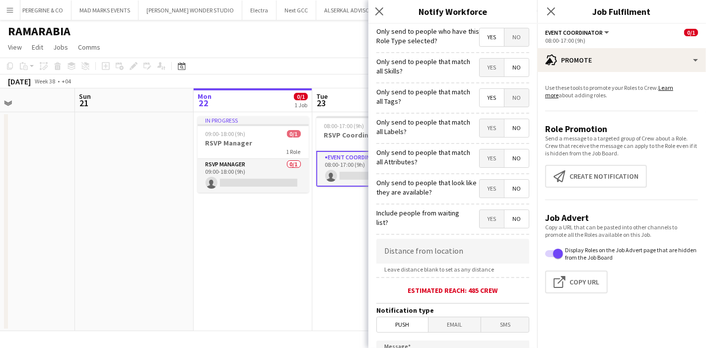
click at [487, 37] on span "Yes" at bounding box center [492, 37] width 24 height 18
click at [482, 40] on span "Yes" at bounding box center [492, 37] width 24 height 18
click at [517, 100] on span "No" at bounding box center [517, 98] width 24 height 18
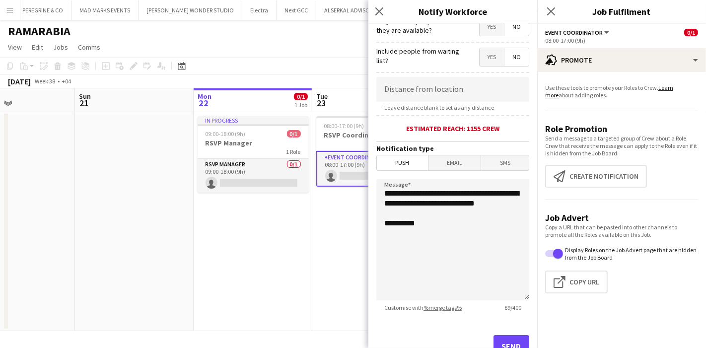
scroll to position [165, 0]
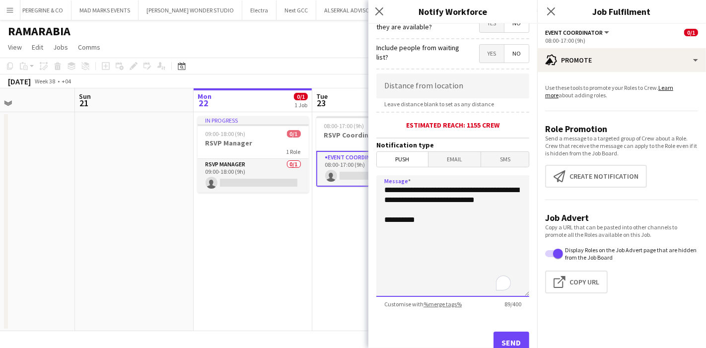
drag, startPoint x: 384, startPoint y: 187, endPoint x: 428, endPoint y: 201, distance: 46.0
click at [428, 201] on textarea "**********" at bounding box center [453, 236] width 153 height 122
paste textarea "**********"
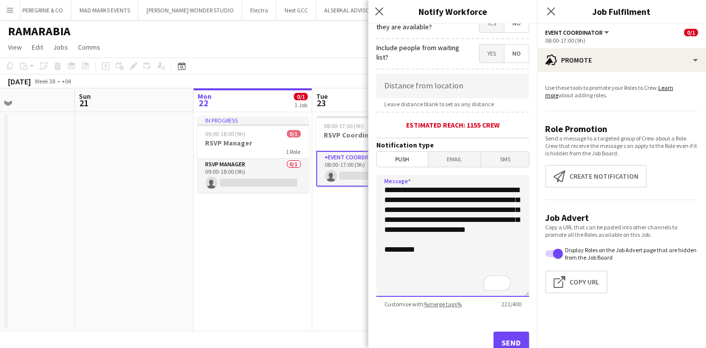
drag, startPoint x: 493, startPoint y: 204, endPoint x: 498, endPoint y: 234, distance: 31.1
click at [498, 234] on textarea "**********" at bounding box center [453, 236] width 153 height 122
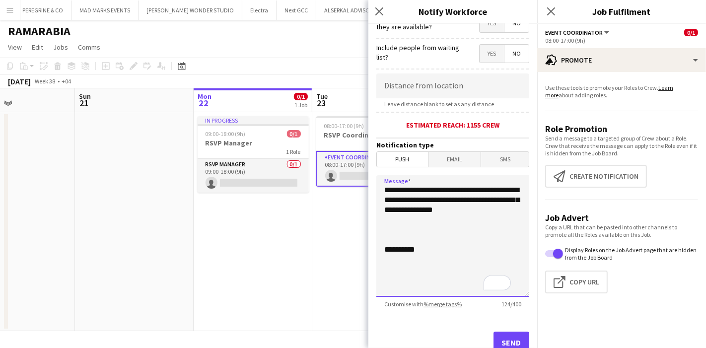
paste textarea "**********"
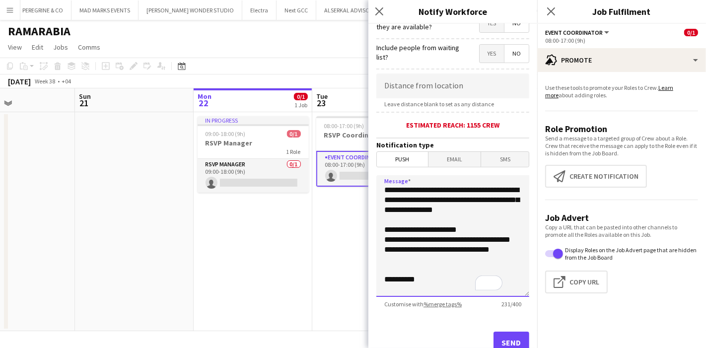
click at [397, 236] on textarea "**********" at bounding box center [453, 236] width 153 height 122
type textarea "**********"
click at [502, 335] on button "Send" at bounding box center [512, 343] width 36 height 22
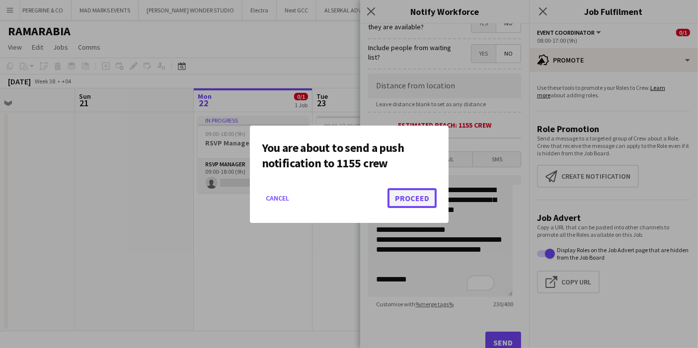
click at [418, 198] on button "Proceed" at bounding box center [411, 198] width 49 height 20
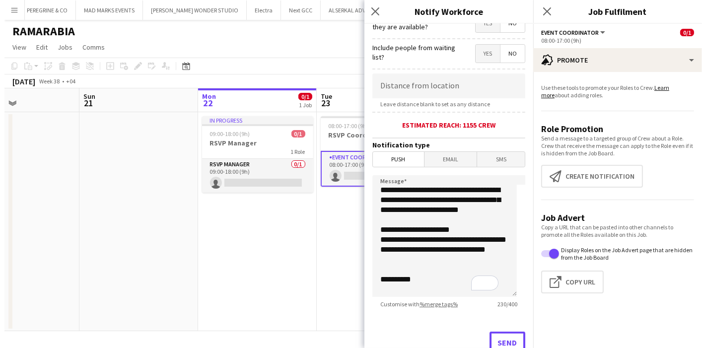
scroll to position [166, 0]
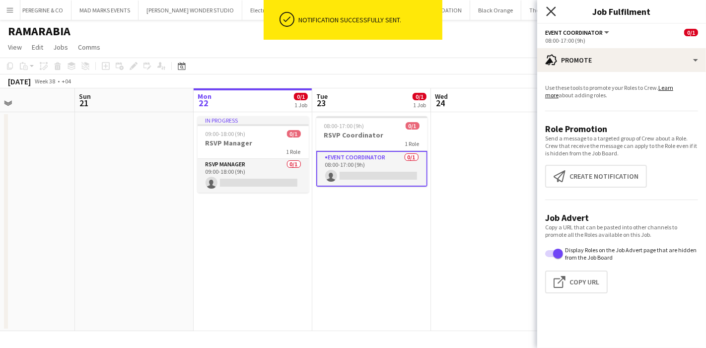
click at [552, 12] on icon at bounding box center [550, 10] width 9 height 9
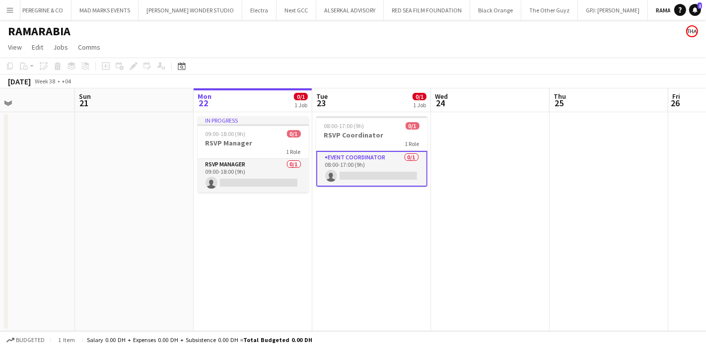
click at [456, 168] on app-date-cell at bounding box center [490, 221] width 119 height 219
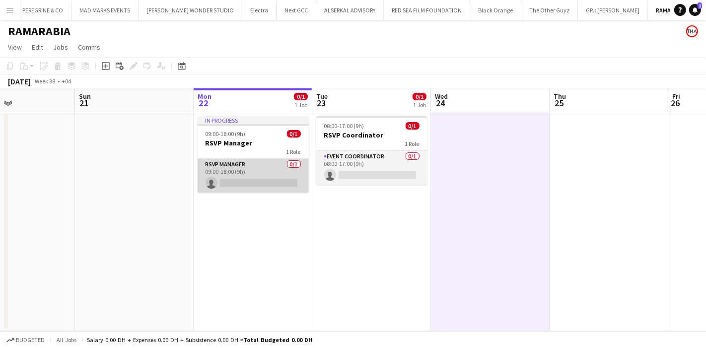
click at [248, 161] on app-card-role "RSVP Manager 0/1 09:00-18:00 (9h) single-neutral-actions" at bounding box center [253, 176] width 111 height 34
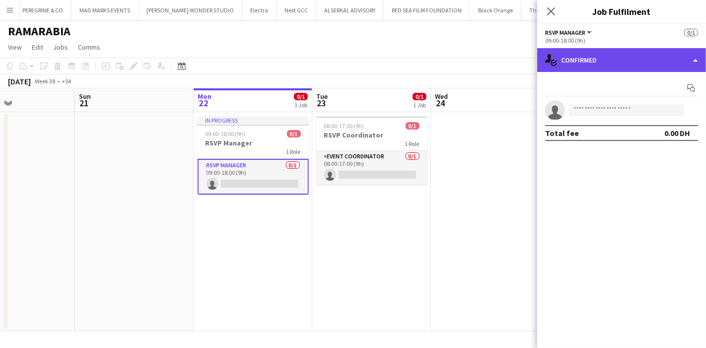
click at [673, 58] on div "single-neutral-actions-check-2 Confirmed" at bounding box center [621, 60] width 169 height 24
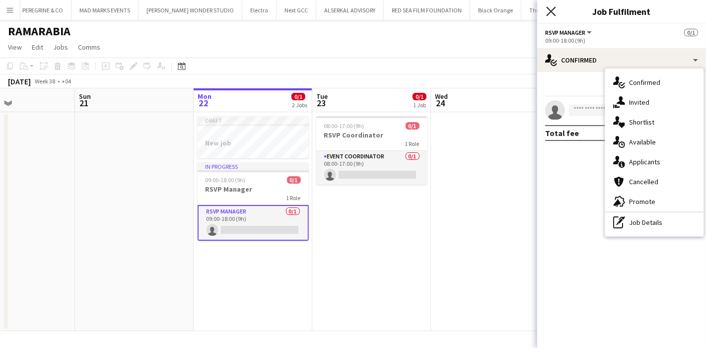
click at [553, 11] on icon "Close pop-in" at bounding box center [550, 10] width 9 height 9
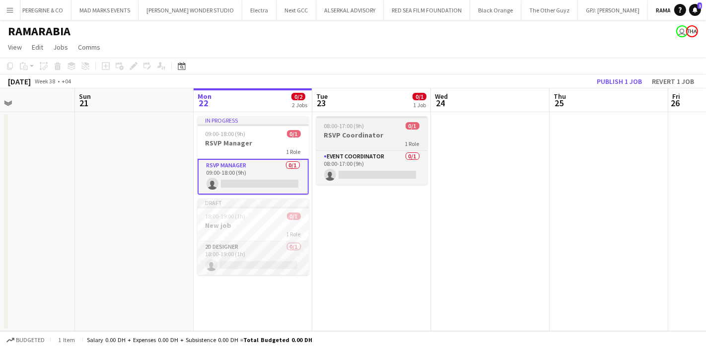
click at [366, 124] on div "08:00-17:00 (9h) 0/1" at bounding box center [371, 125] width 111 height 7
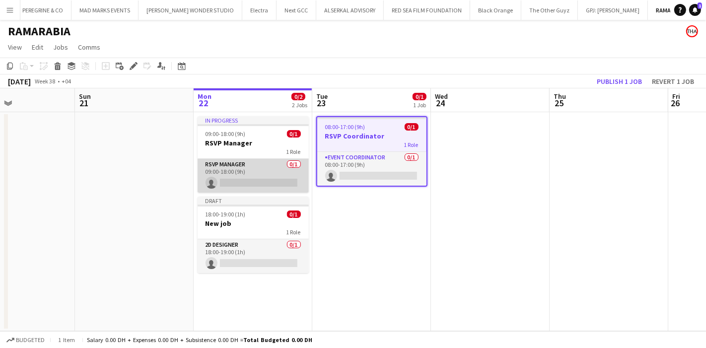
click at [250, 176] on app-card-role "RSVP Manager 0/1 09:00-18:00 (9h) single-neutral-actions" at bounding box center [253, 176] width 111 height 34
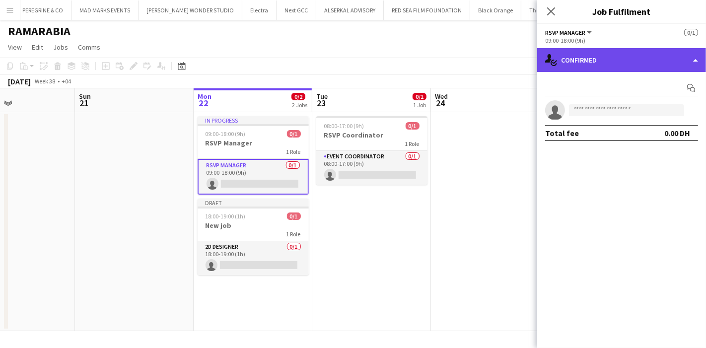
click at [622, 56] on div "single-neutral-actions-check-2 Confirmed" at bounding box center [621, 60] width 169 height 24
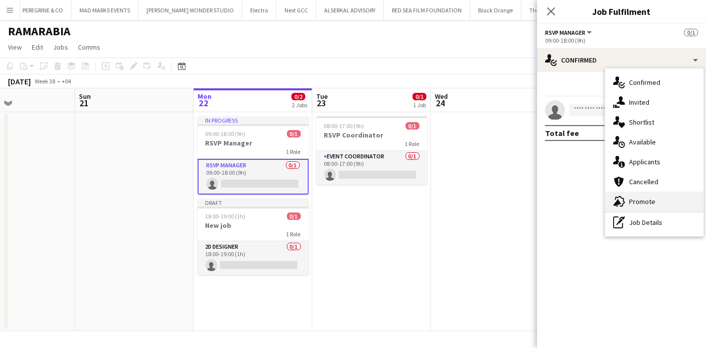
click at [668, 204] on div "advertising-megaphone Promote" at bounding box center [655, 202] width 98 height 20
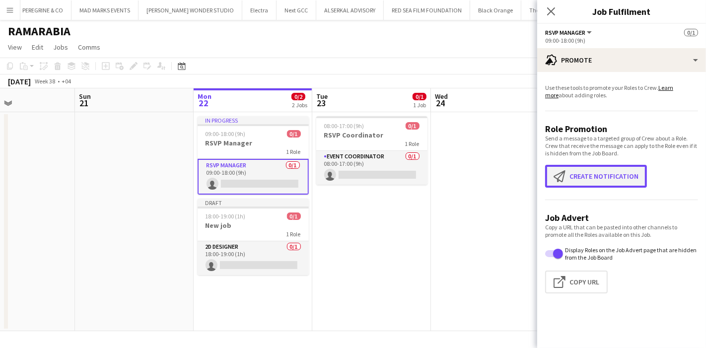
click at [638, 176] on button "Create notification Create notification" at bounding box center [596, 176] width 102 height 23
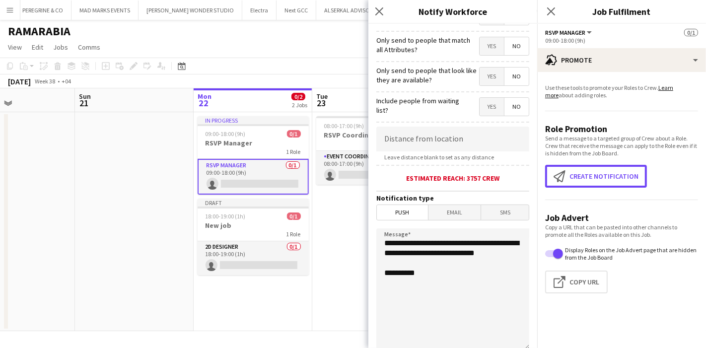
scroll to position [0, 0]
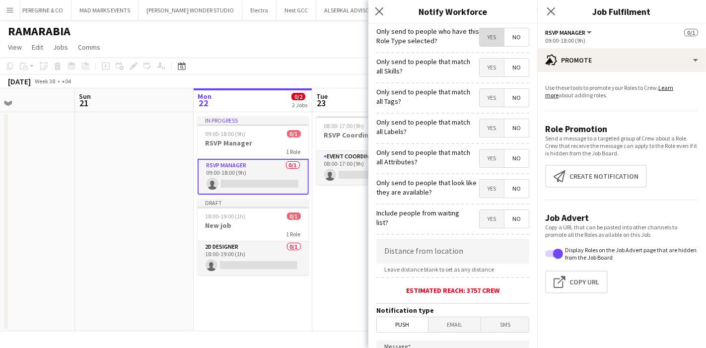
click at [487, 38] on span "Yes" at bounding box center [492, 37] width 24 height 18
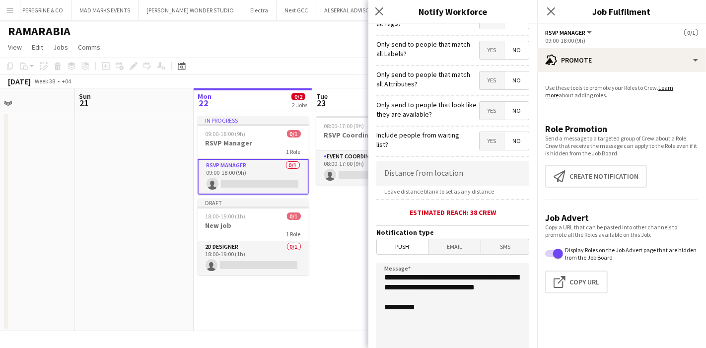
scroll to position [74, 0]
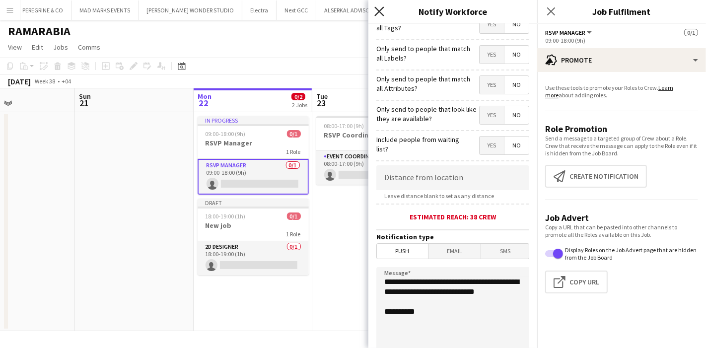
click at [378, 12] on icon at bounding box center [379, 10] width 9 height 9
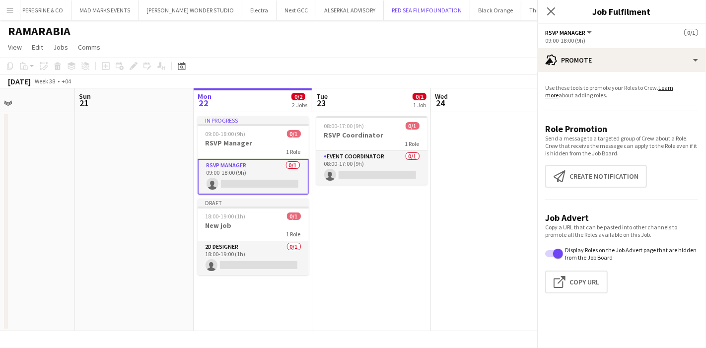
click at [384, 12] on button "RED SEA FILM FOUNDATION Close" at bounding box center [427, 9] width 86 height 19
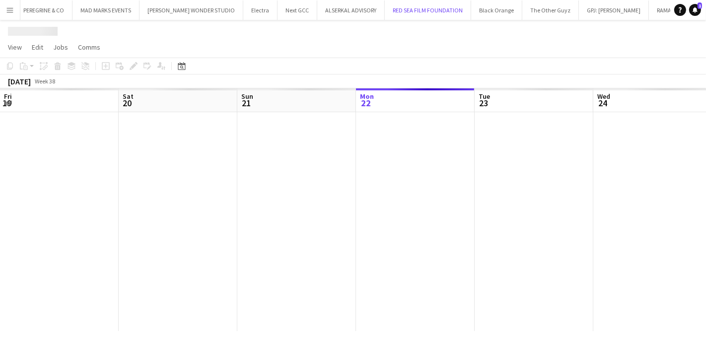
scroll to position [0, 237]
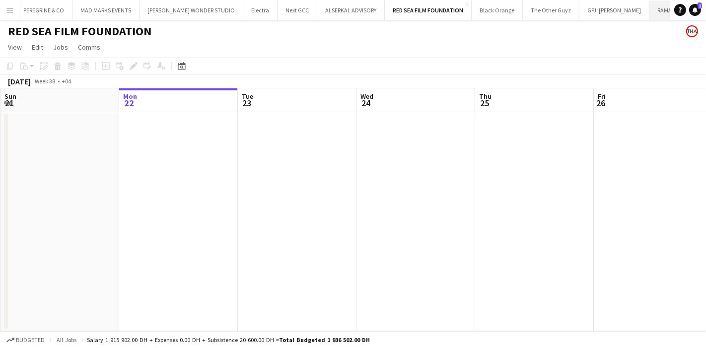
click at [650, 18] on button "RAMARABIA Close" at bounding box center [673, 9] width 46 height 19
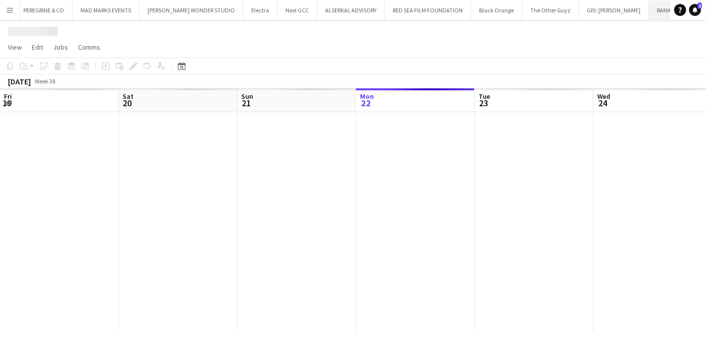
scroll to position [0, 237]
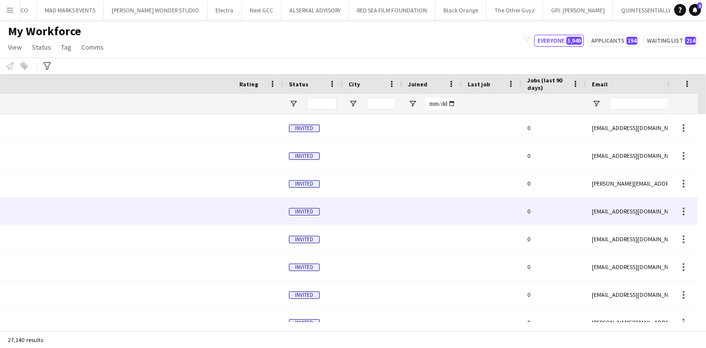
scroll to position [0, 336]
